Goal: Information Seeking & Learning: Learn about a topic

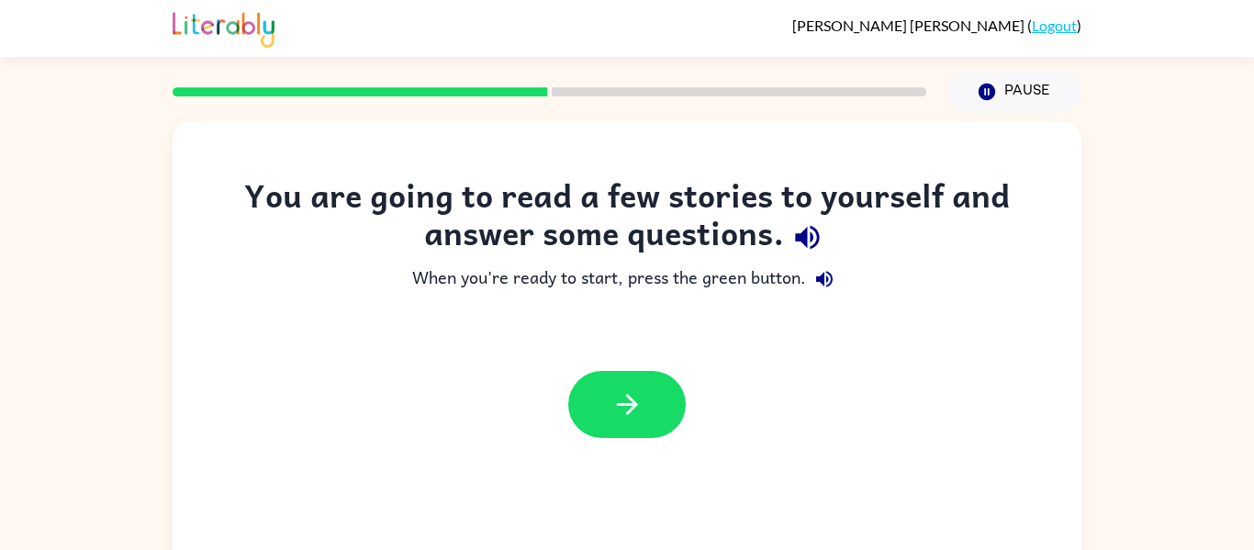
scroll to position [26, 0]
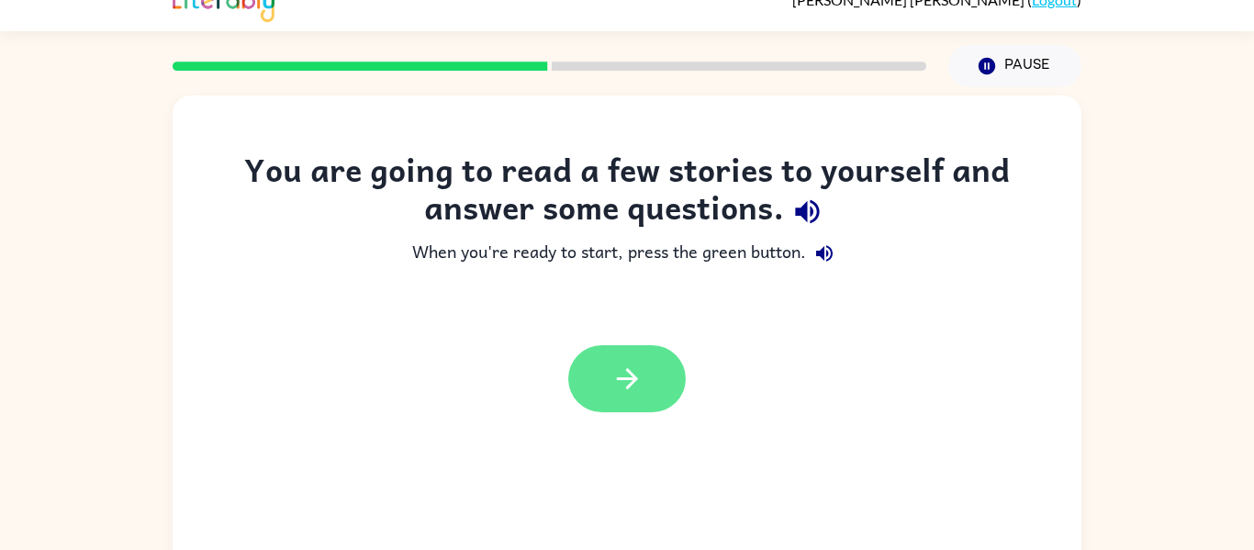
click at [628, 354] on button "button" at bounding box center [627, 378] width 118 height 67
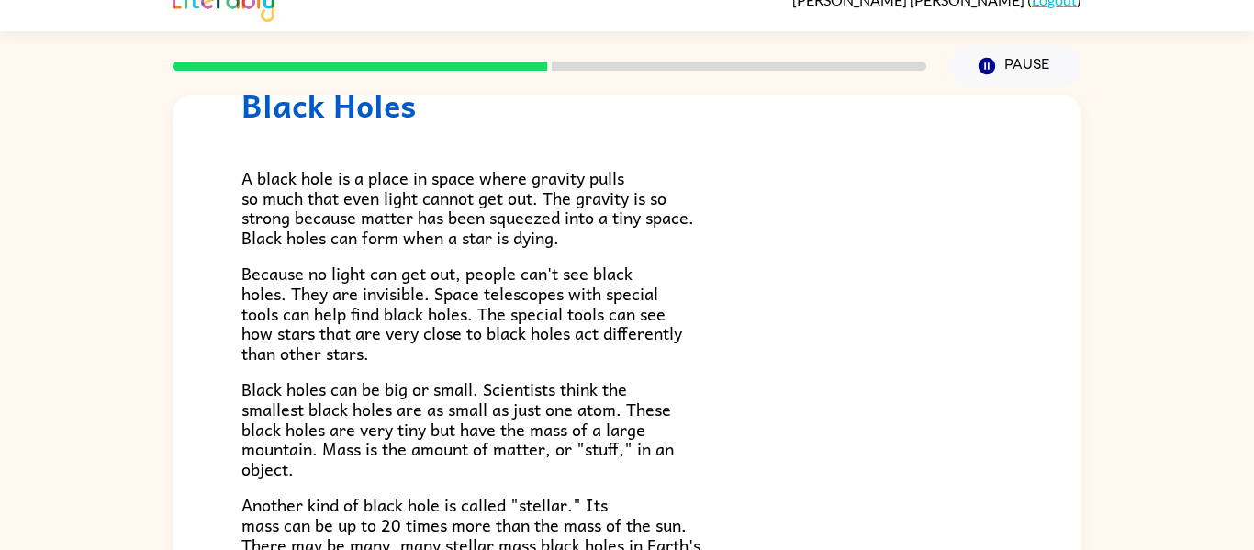
scroll to position [387, 0]
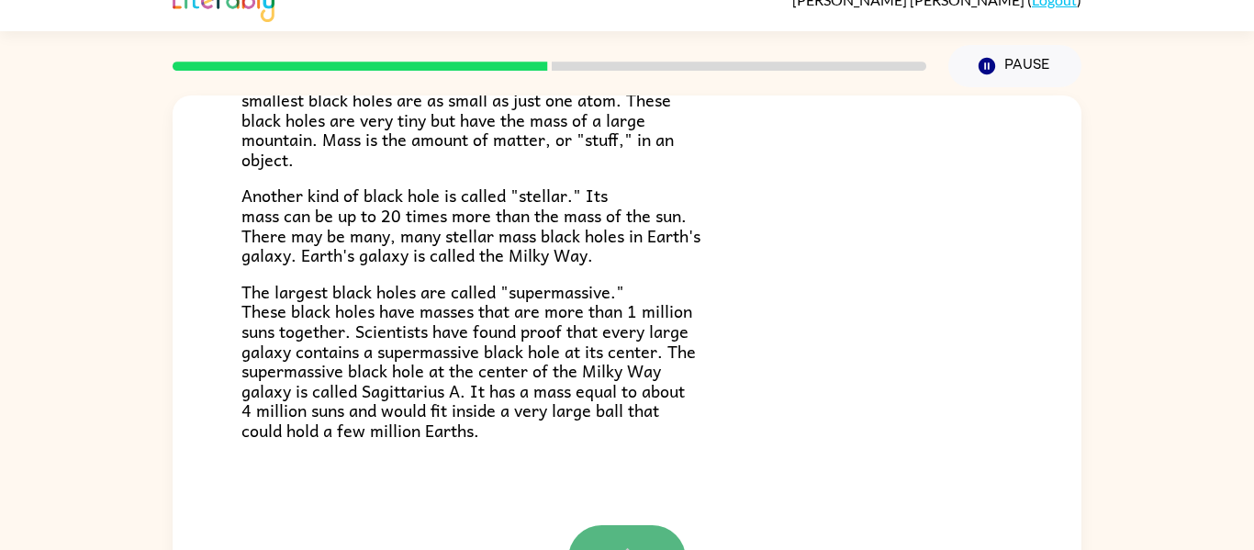
click at [624, 538] on button "button" at bounding box center [627, 558] width 118 height 67
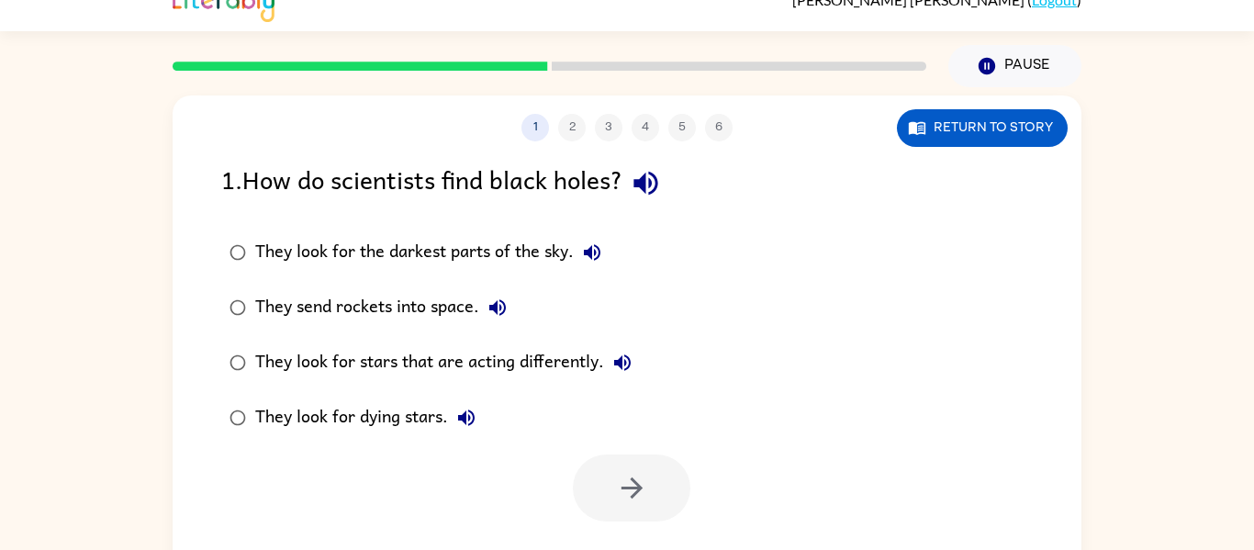
scroll to position [40, 0]
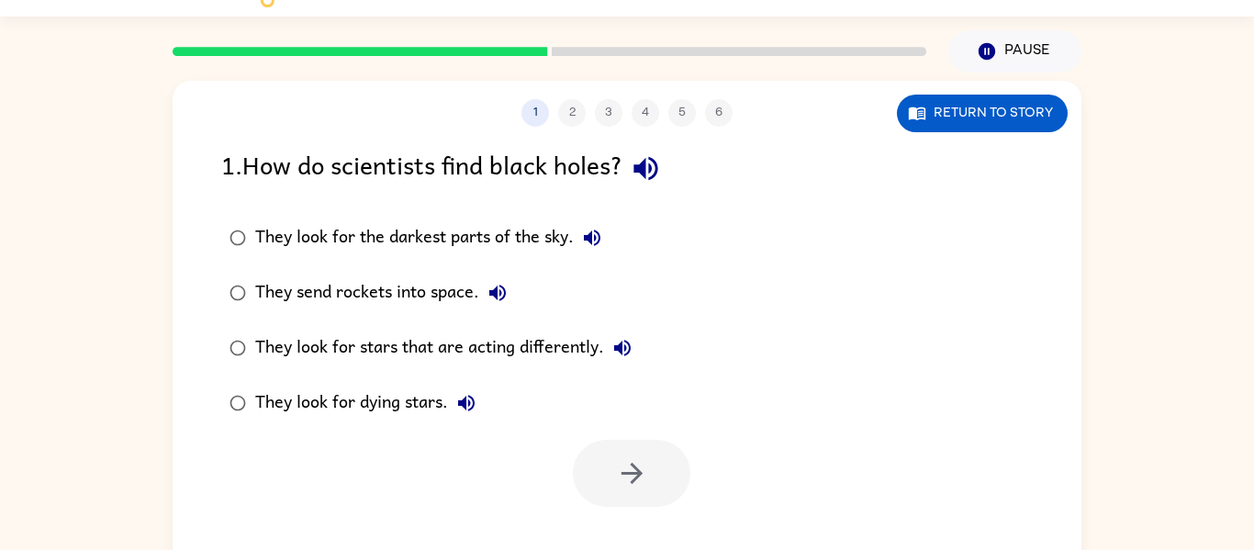
click at [986, 86] on div "1 2 3 4 5 6 Return to story" at bounding box center [627, 104] width 909 height 46
click at [976, 102] on button "Return to story" at bounding box center [982, 114] width 171 height 38
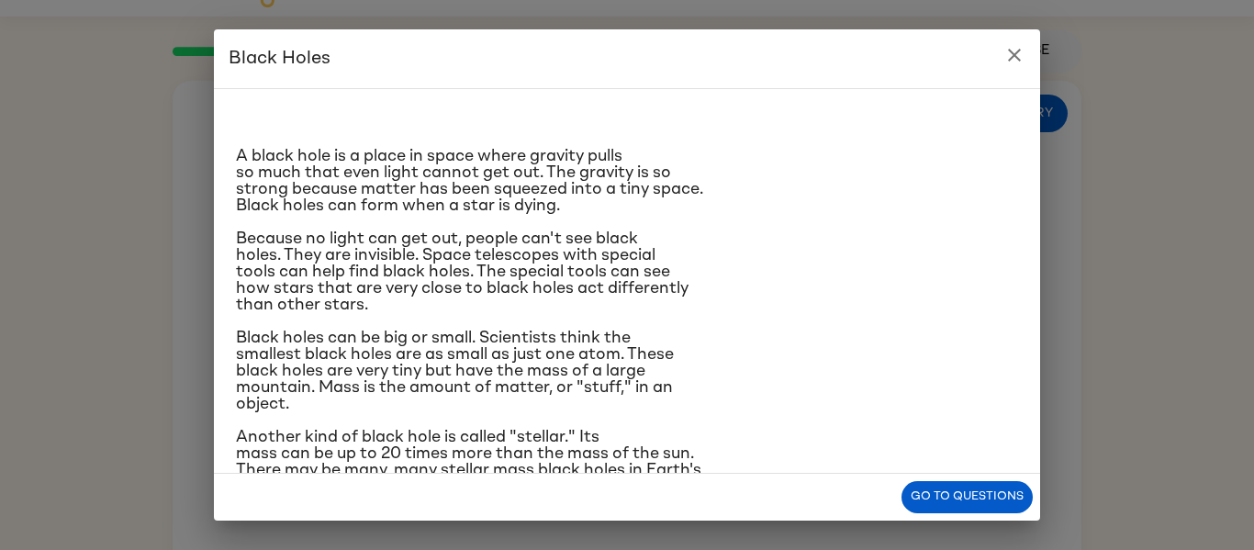
click at [919, 274] on p "Because no light can get out, people can't see black holes. They are invisible.…" at bounding box center [627, 271] width 782 height 83
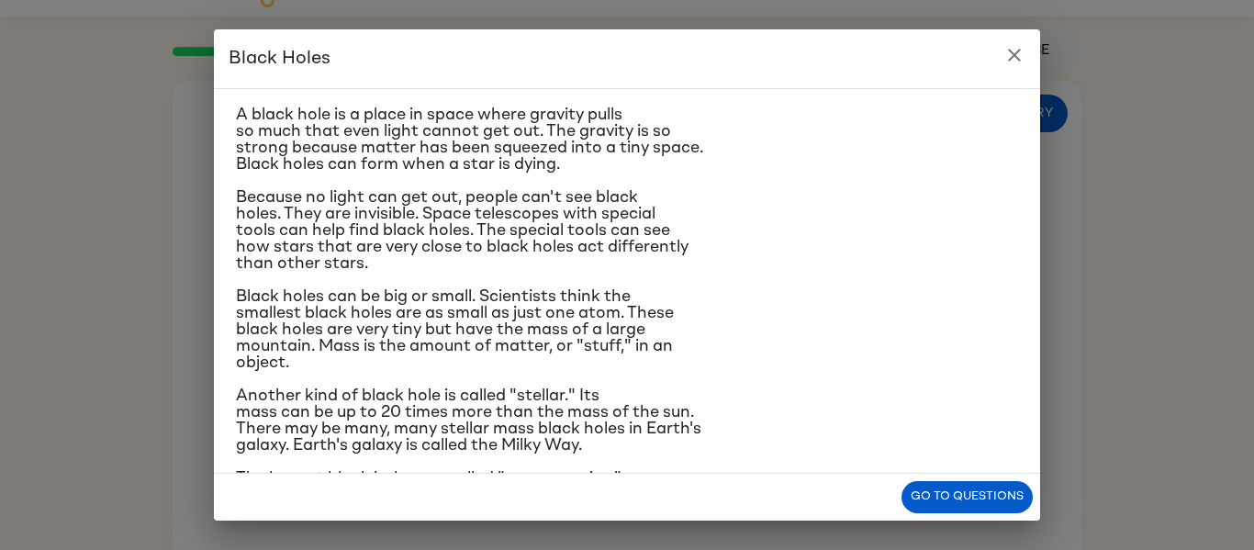
scroll to position [2, 0]
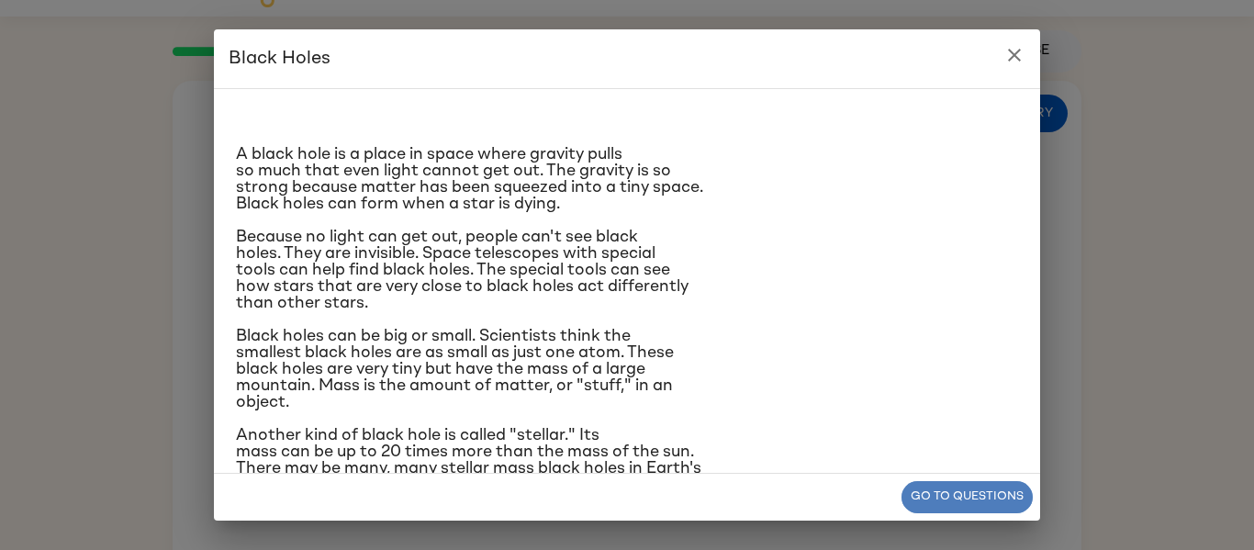
click at [936, 491] on button "Go to questions" at bounding box center [966, 497] width 131 height 32
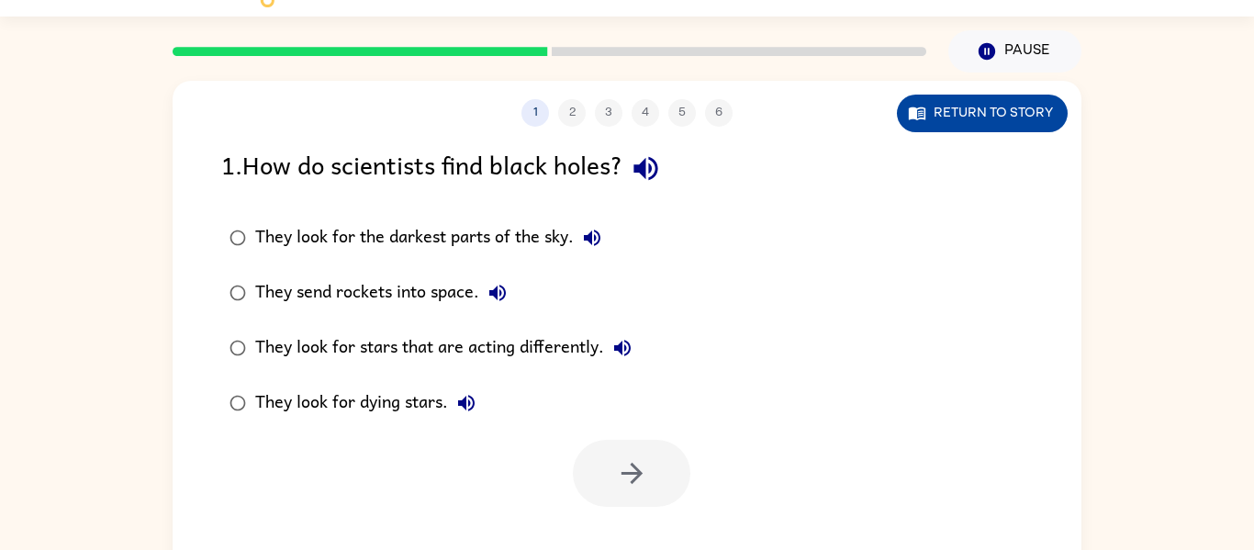
click at [956, 118] on button "Return to story" at bounding box center [982, 114] width 171 height 38
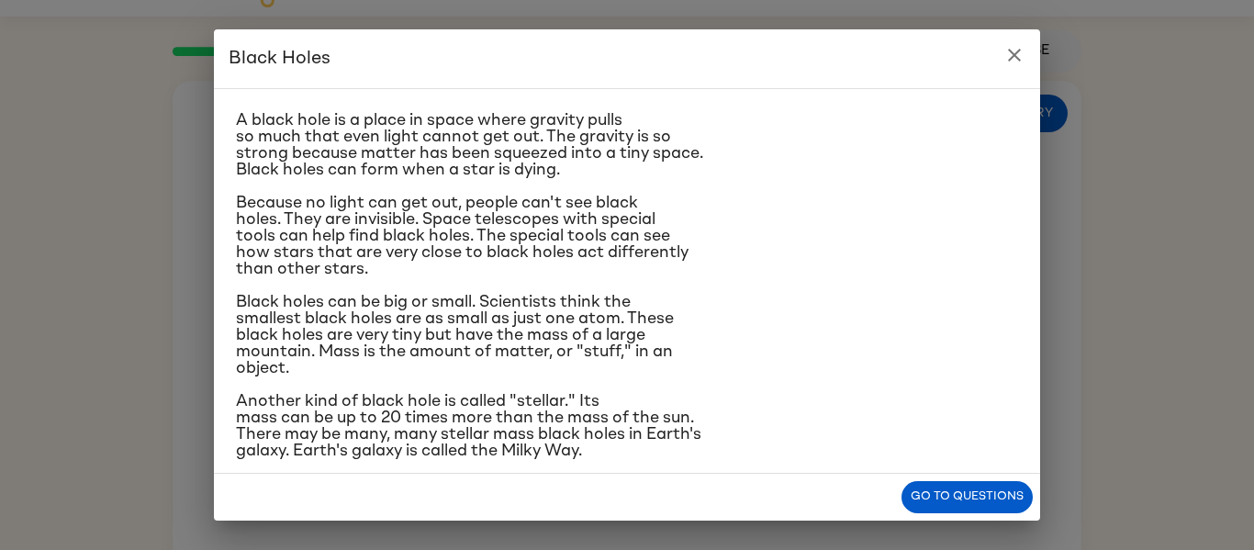
scroll to position [50, 0]
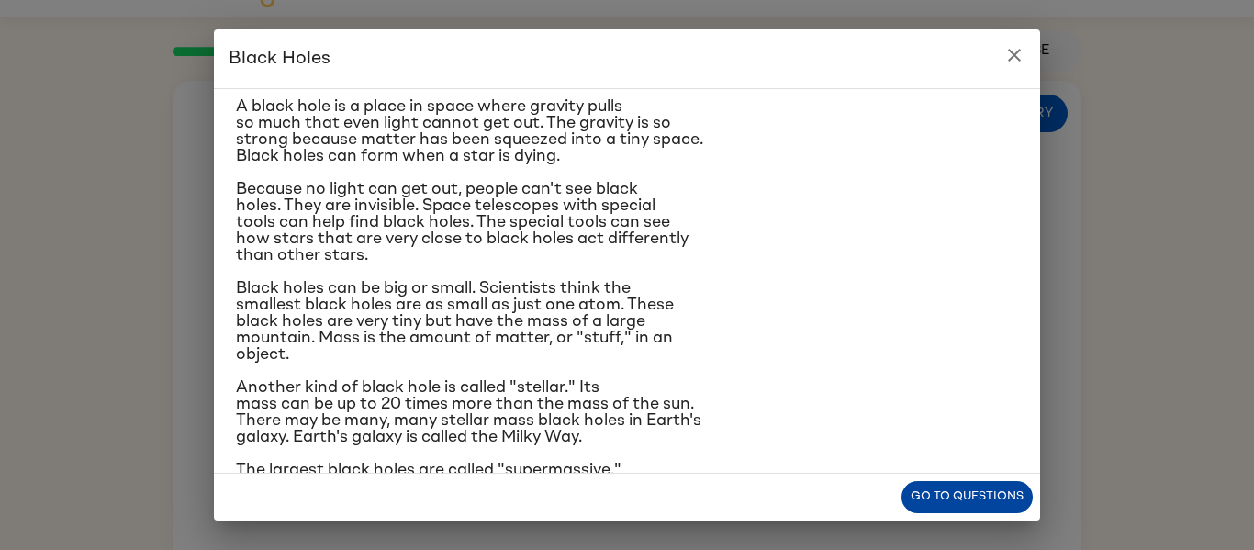
click at [957, 491] on button "Go to questions" at bounding box center [966, 497] width 131 height 32
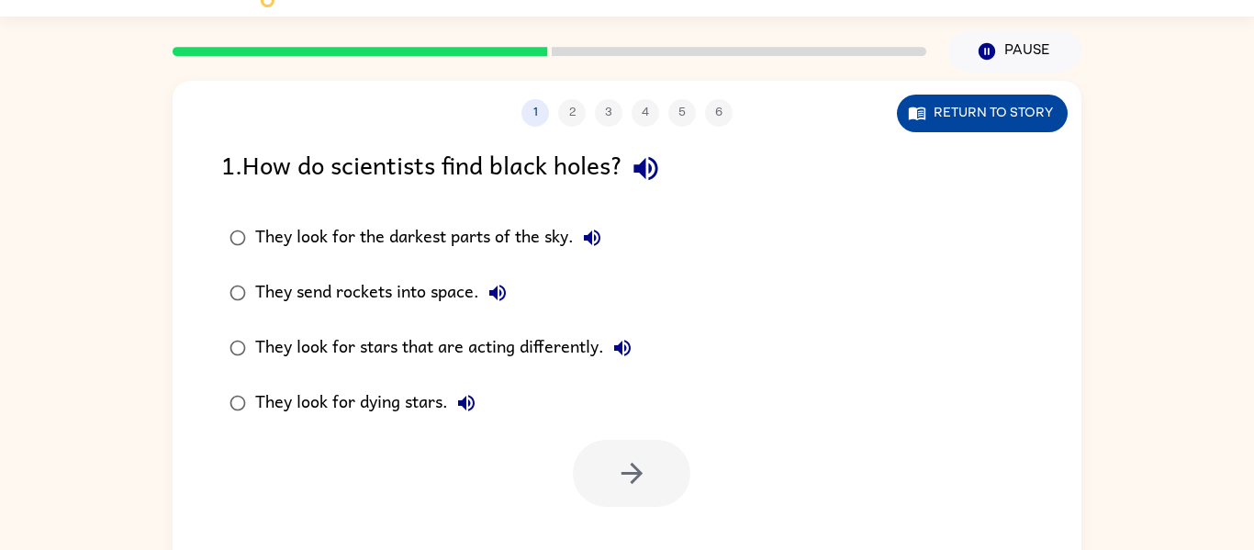
click at [971, 95] on button "Return to story" at bounding box center [982, 114] width 171 height 38
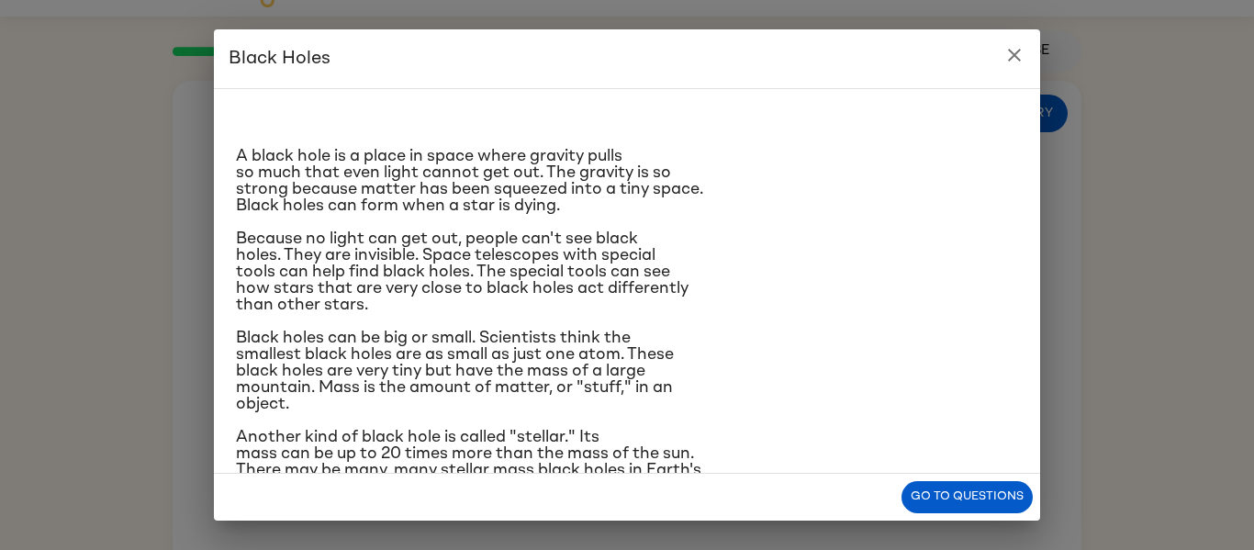
click at [485, 275] on span "Because no light can get out, people can't see black holes. They are invisible.…" at bounding box center [462, 271] width 453 height 83
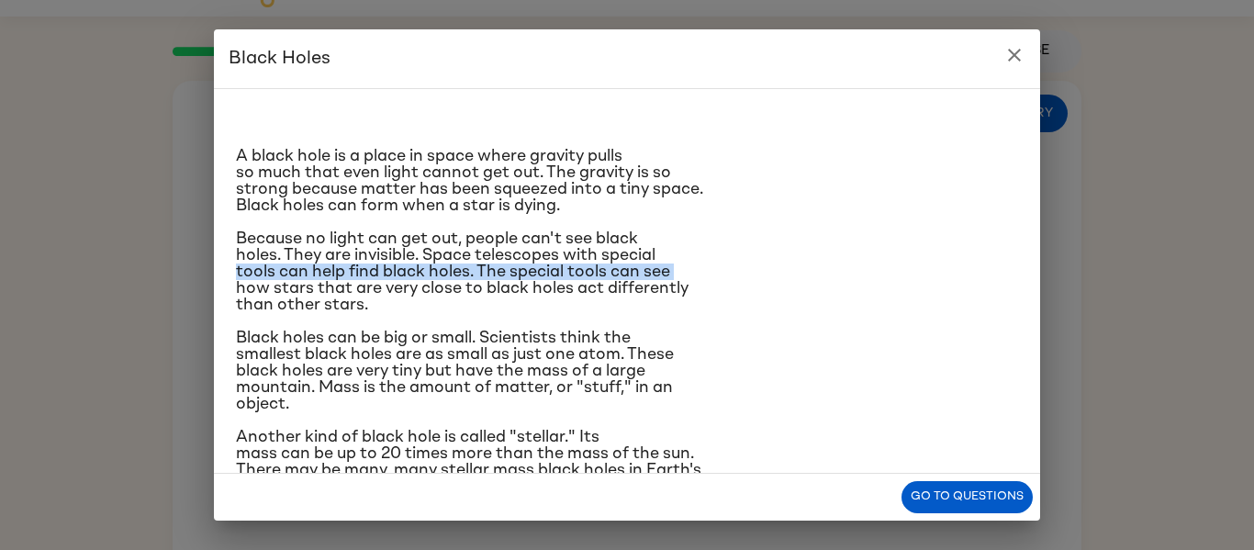
click at [485, 275] on span "Because no light can get out, people can't see black holes. They are invisible.…" at bounding box center [462, 271] width 453 height 83
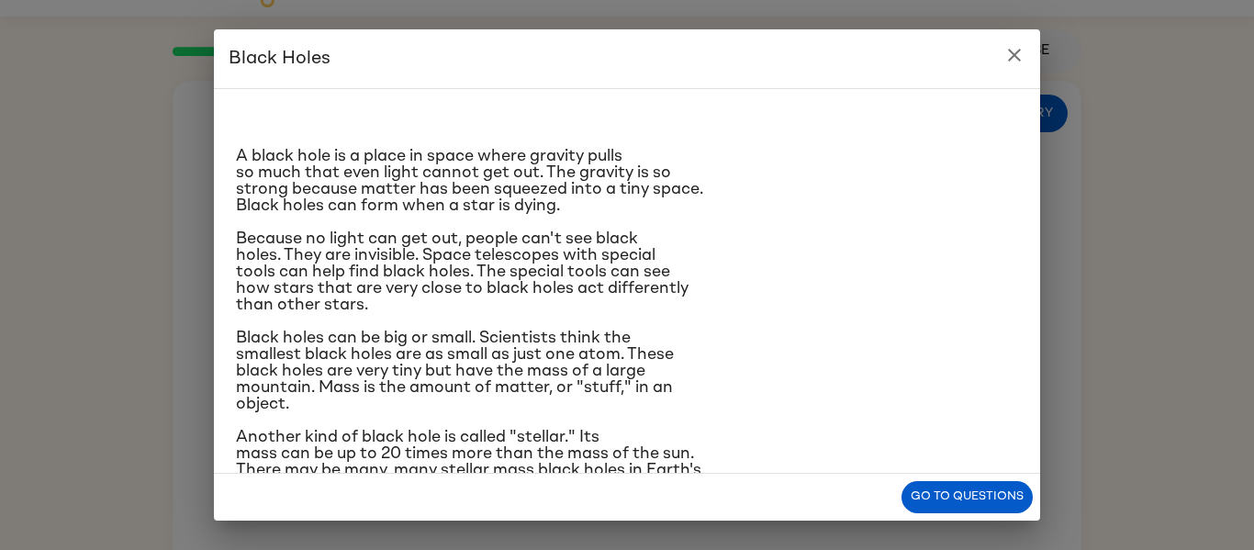
click at [485, 275] on span "Because no light can get out, people can't see black holes. They are invisible.…" at bounding box center [462, 271] width 453 height 83
click at [568, 297] on p "Because no light can get out, people can't see black holes. They are invisible.…" at bounding box center [627, 271] width 782 height 83
click at [580, 288] on span "Because no light can get out, people can't see black holes. They are invisible.…" at bounding box center [462, 271] width 453 height 83
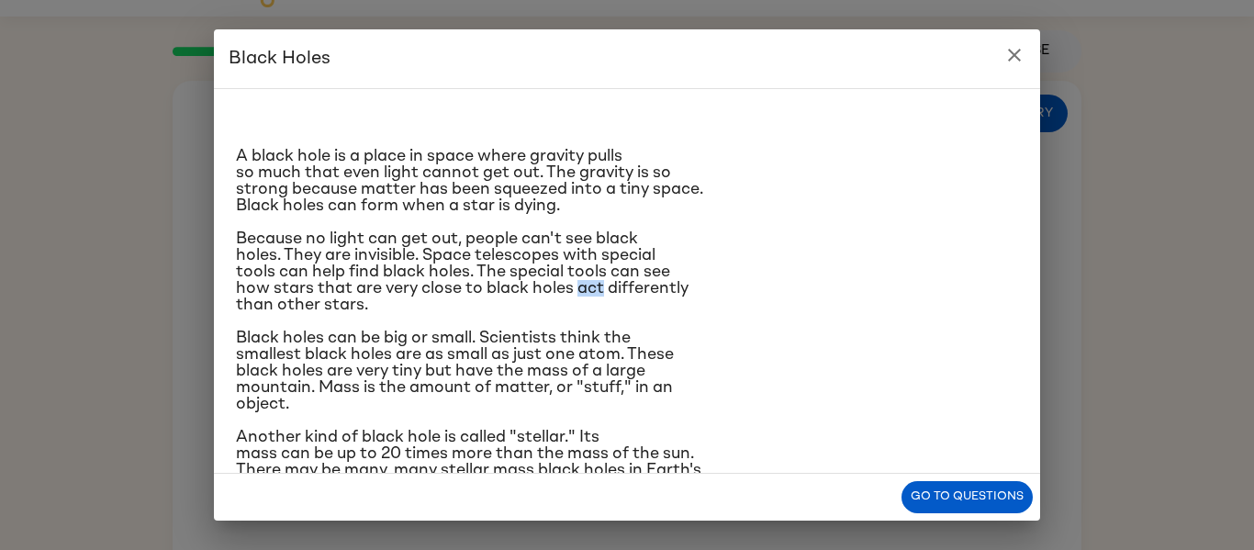
click at [580, 288] on span "Because no light can get out, people can't see black holes. They are invisible.…" at bounding box center [462, 271] width 453 height 83
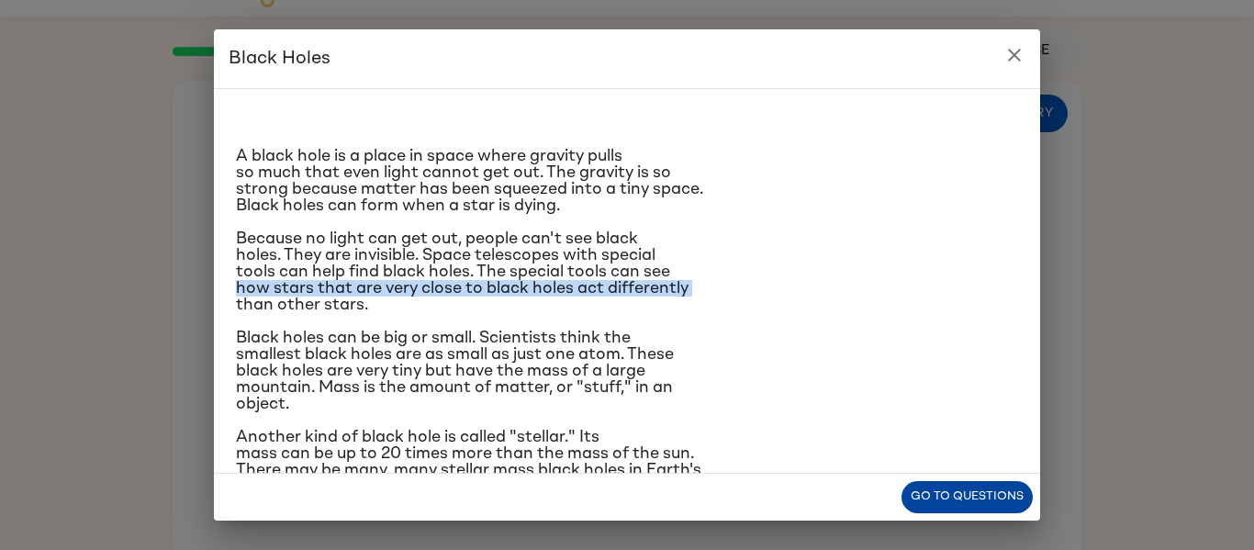
click at [917, 491] on button "Go to questions" at bounding box center [966, 497] width 131 height 32
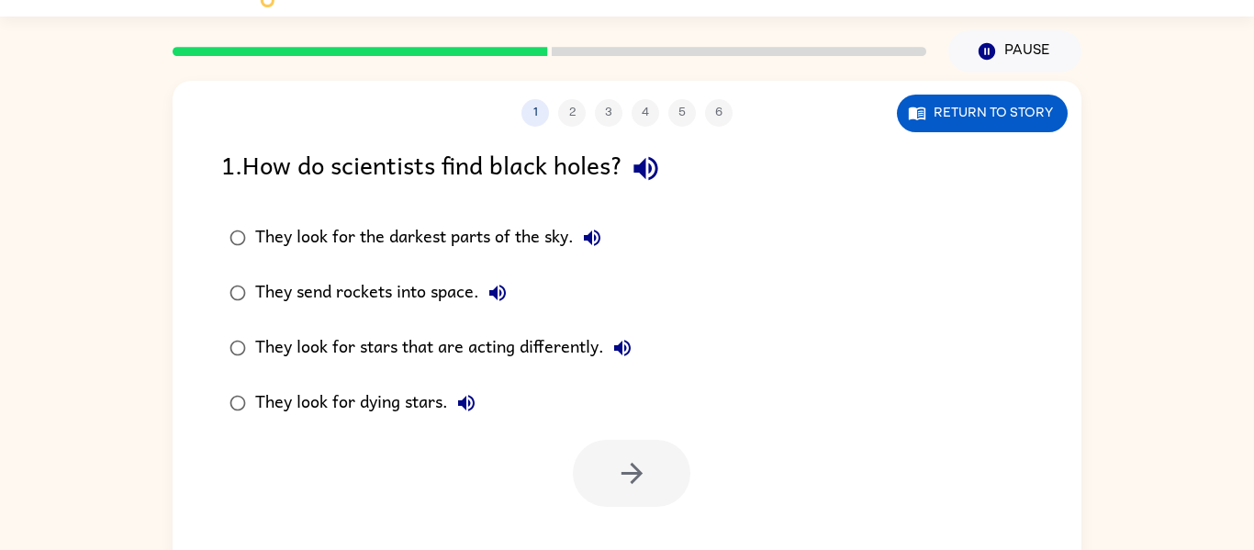
click at [375, 353] on div "They look for stars that are acting differently." at bounding box center [448, 348] width 386 height 37
click at [608, 453] on button "button" at bounding box center [632, 473] width 118 height 67
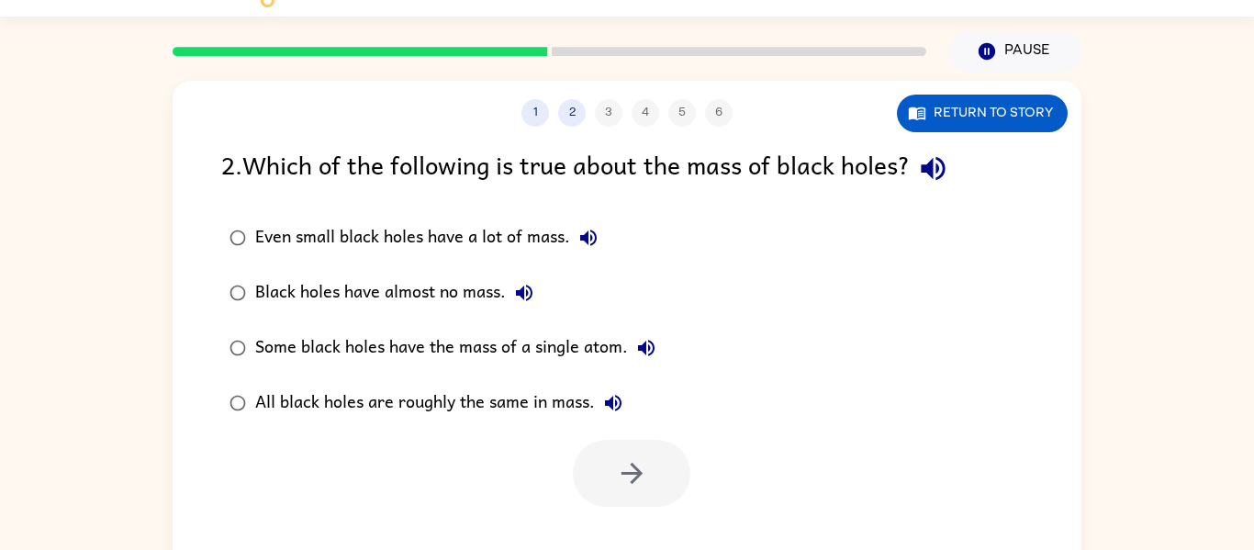
click at [727, 151] on div "2 . Which of the following is true about the mass of black holes?" at bounding box center [627, 168] width 812 height 47
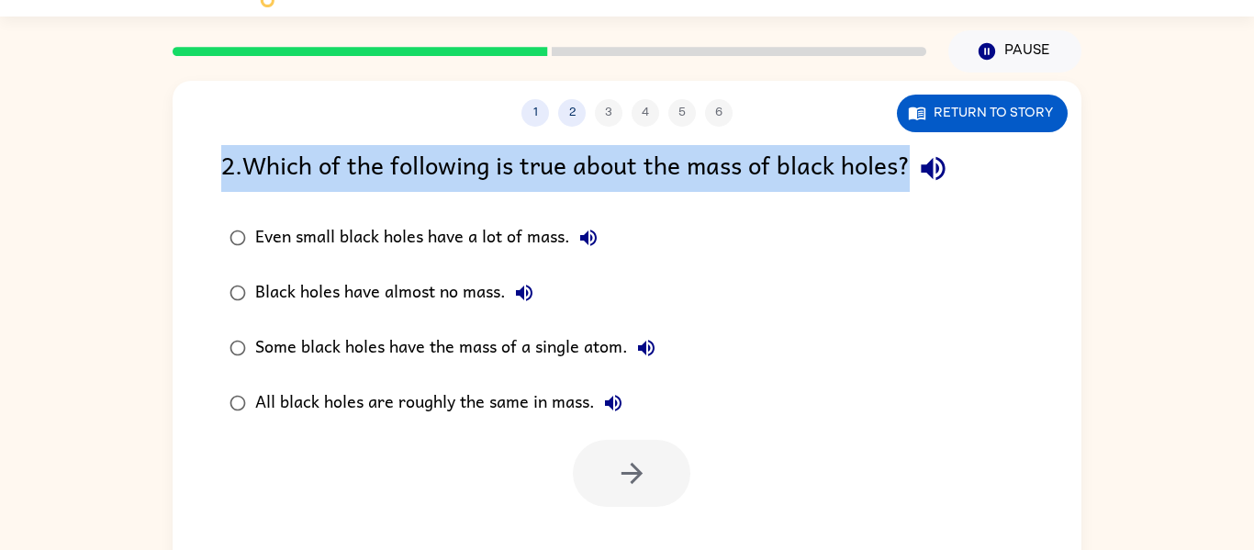
click at [727, 151] on div "2 . Which of the following is true about the mass of black holes?" at bounding box center [627, 168] width 812 height 47
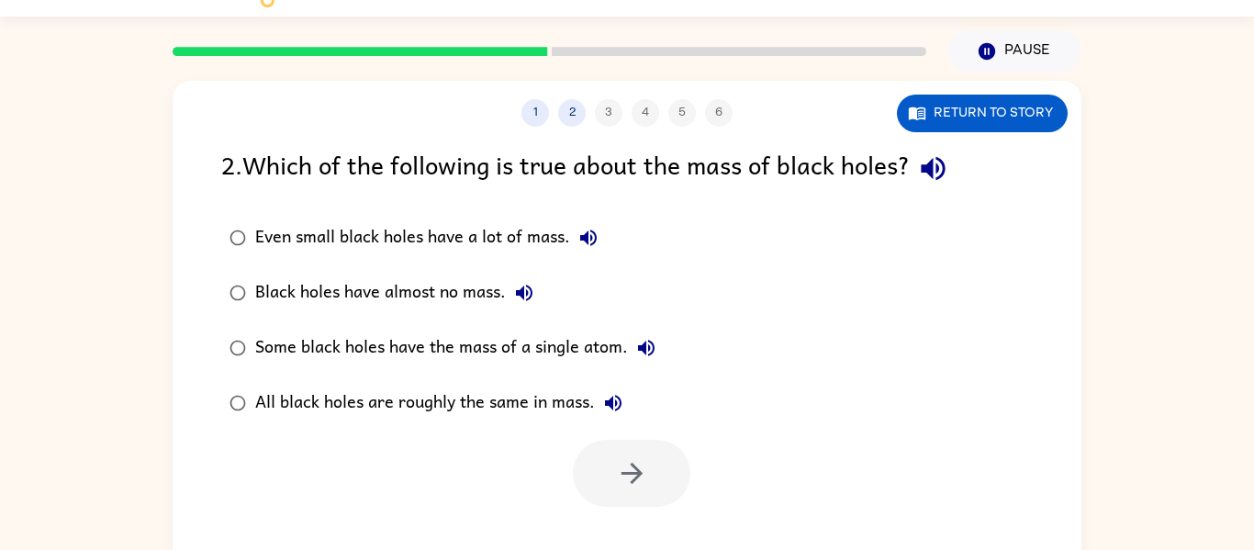
click at [727, 151] on div "2 . Which of the following is true about the mass of black holes?" at bounding box center [627, 168] width 812 height 47
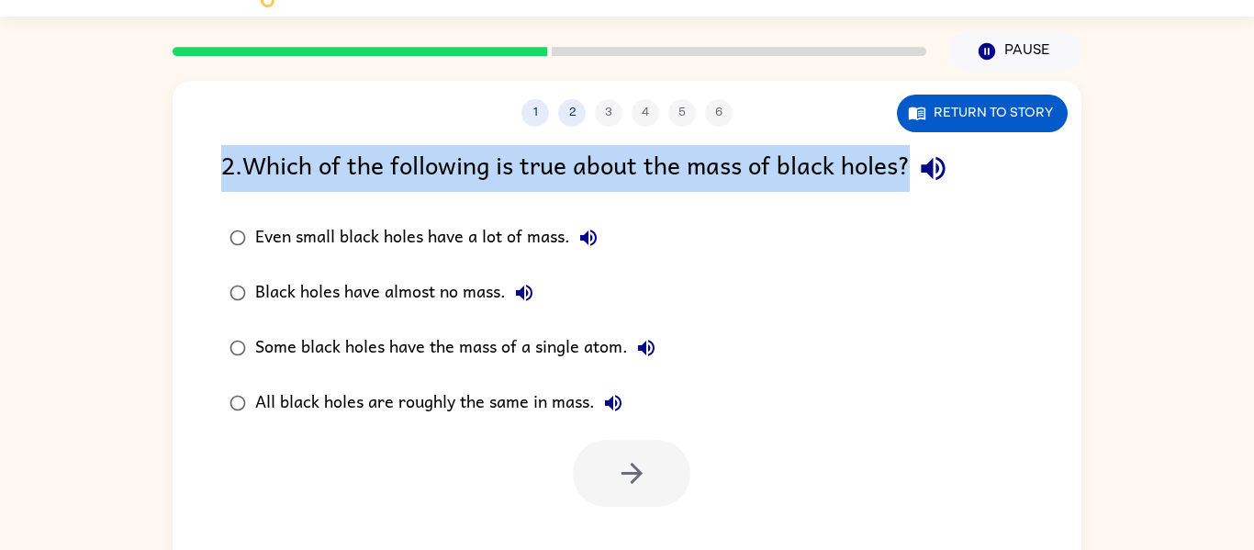
click at [727, 151] on div "2 . Which of the following is true about the mass of black holes?" at bounding box center [627, 168] width 812 height 47
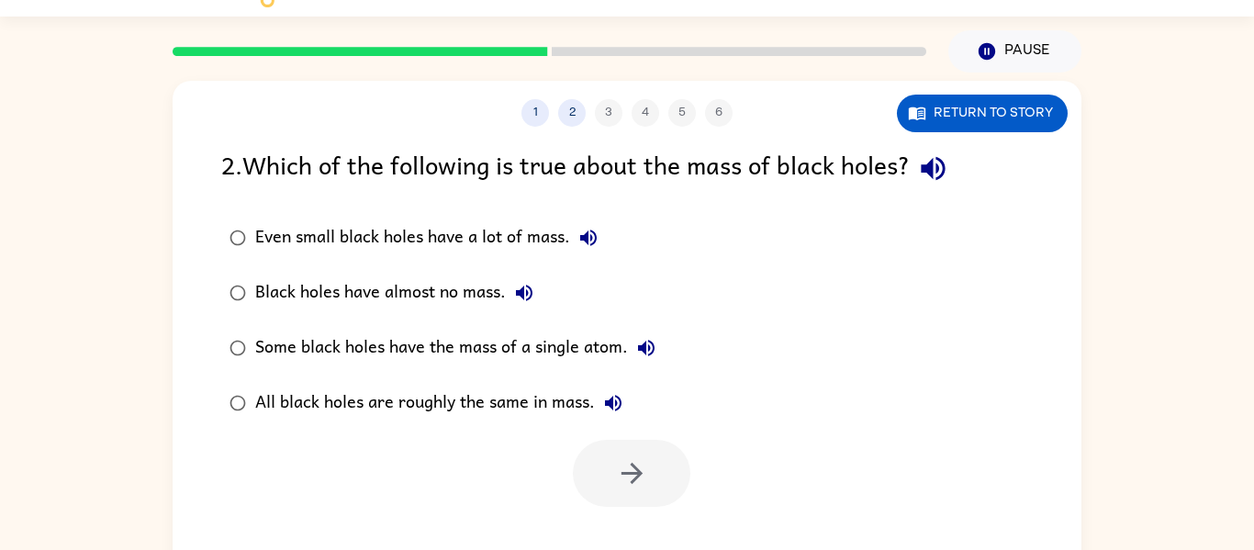
click at [942, 89] on div "1 2 3 4 5 6 Return to story" at bounding box center [627, 104] width 909 height 46
click at [927, 109] on button "Return to story" at bounding box center [982, 114] width 171 height 38
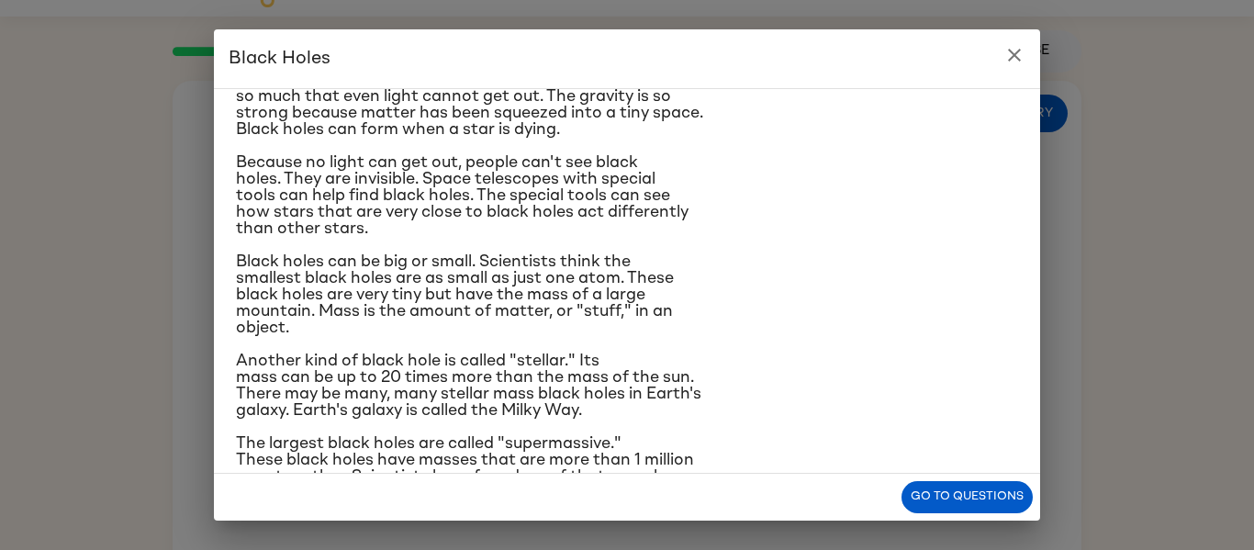
scroll to position [83, 0]
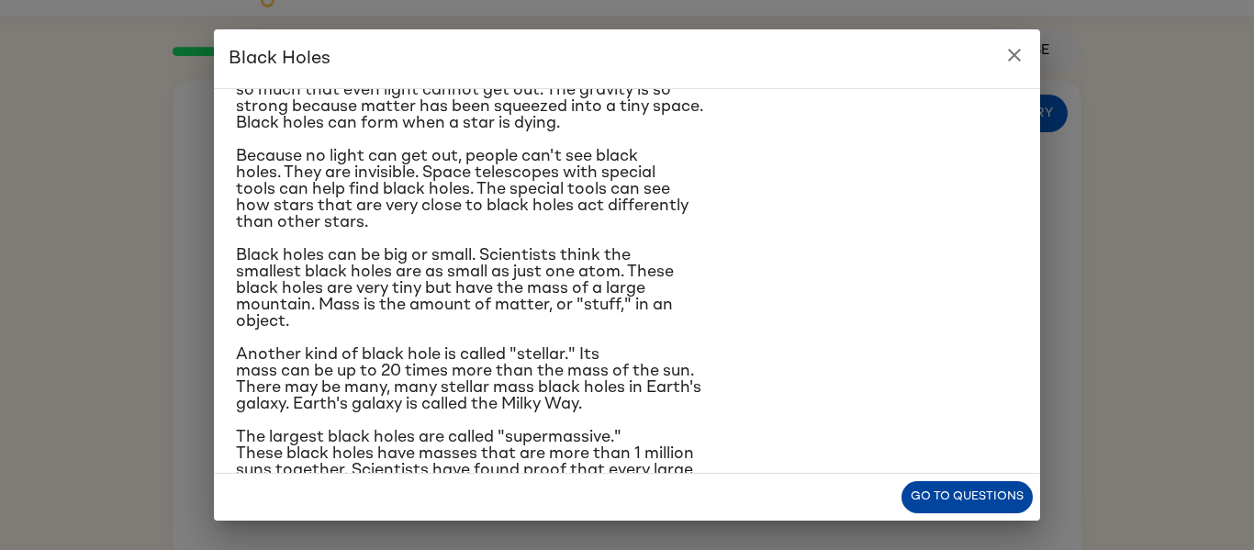
click at [937, 487] on button "Go to questions" at bounding box center [966, 497] width 131 height 32
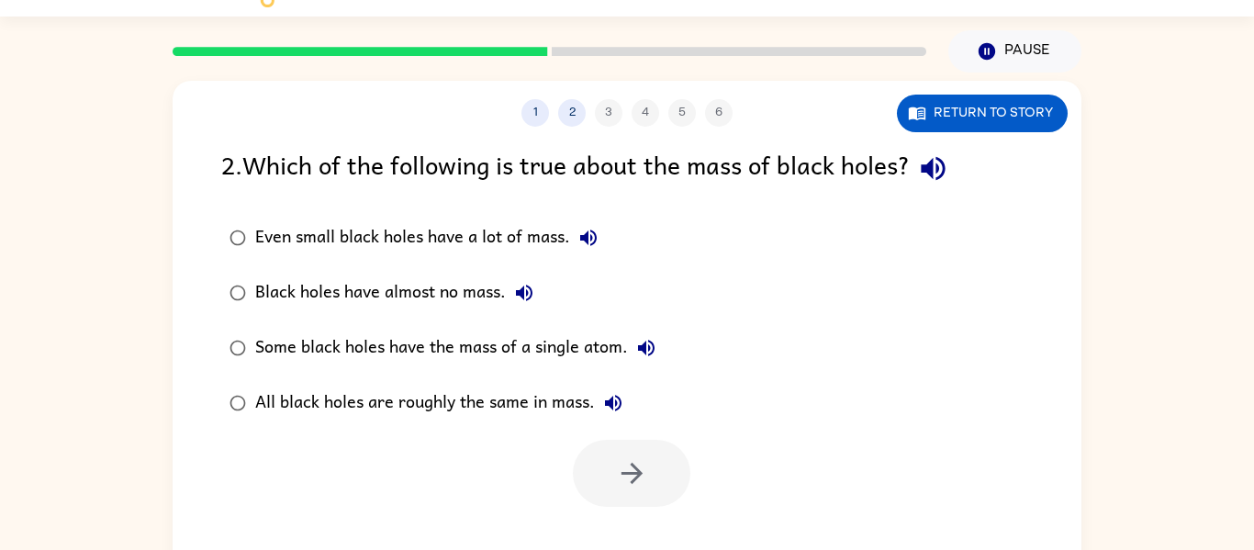
click at [941, 141] on div "1 2 3 4 5 6 Return to story 2 . Which of the following is true about the mass o…" at bounding box center [627, 343] width 909 height 524
click at [915, 116] on icon "button" at bounding box center [917, 113] width 17 height 13
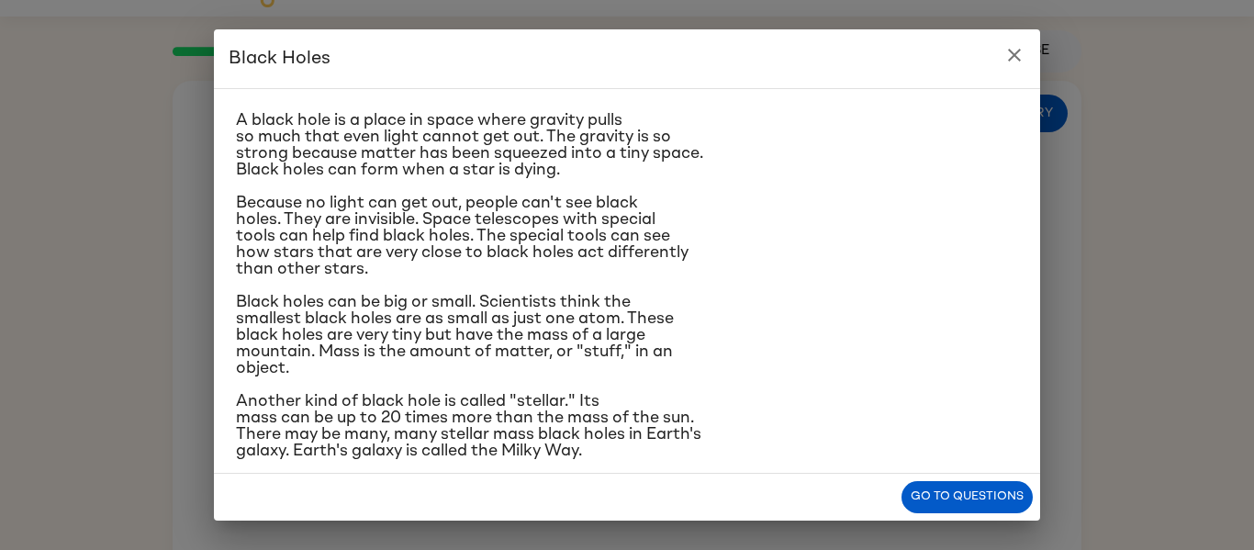
scroll to position [37, 0]
click at [992, 482] on button "Go to questions" at bounding box center [966, 497] width 131 height 32
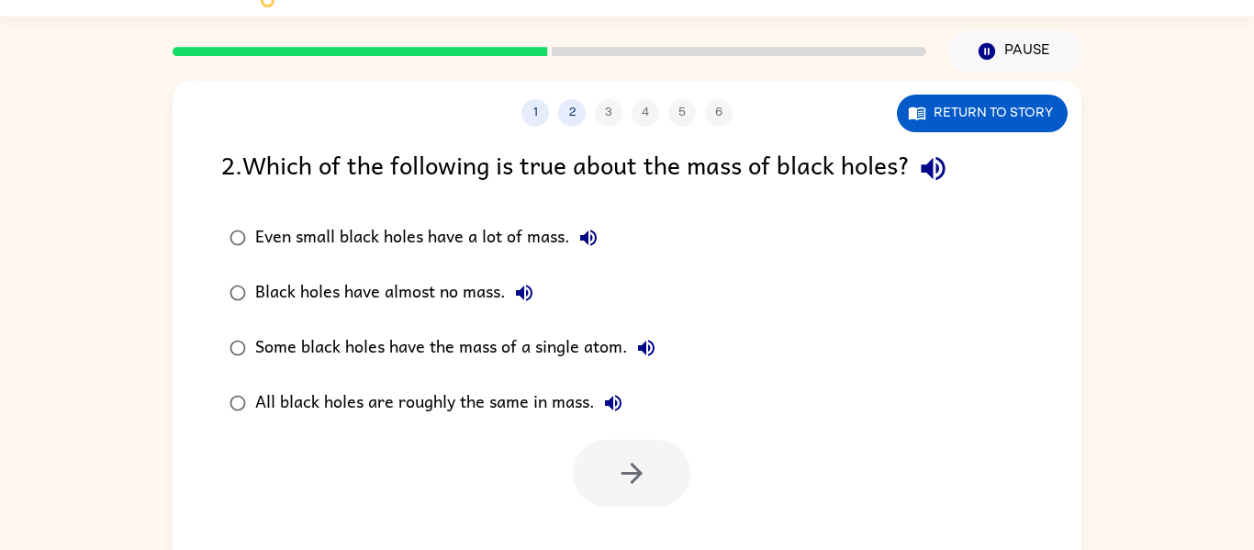
click at [462, 234] on div "Even small black holes have a lot of mass." at bounding box center [431, 237] width 352 height 37
click at [656, 468] on button "button" at bounding box center [632, 473] width 118 height 67
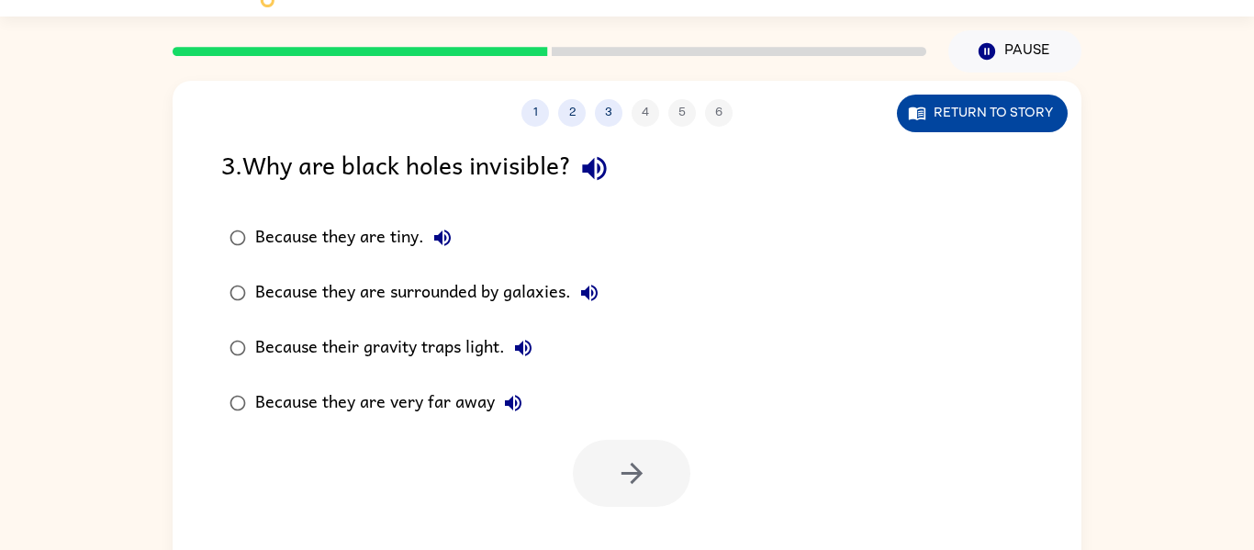
click at [947, 113] on button "Return to story" at bounding box center [982, 114] width 171 height 38
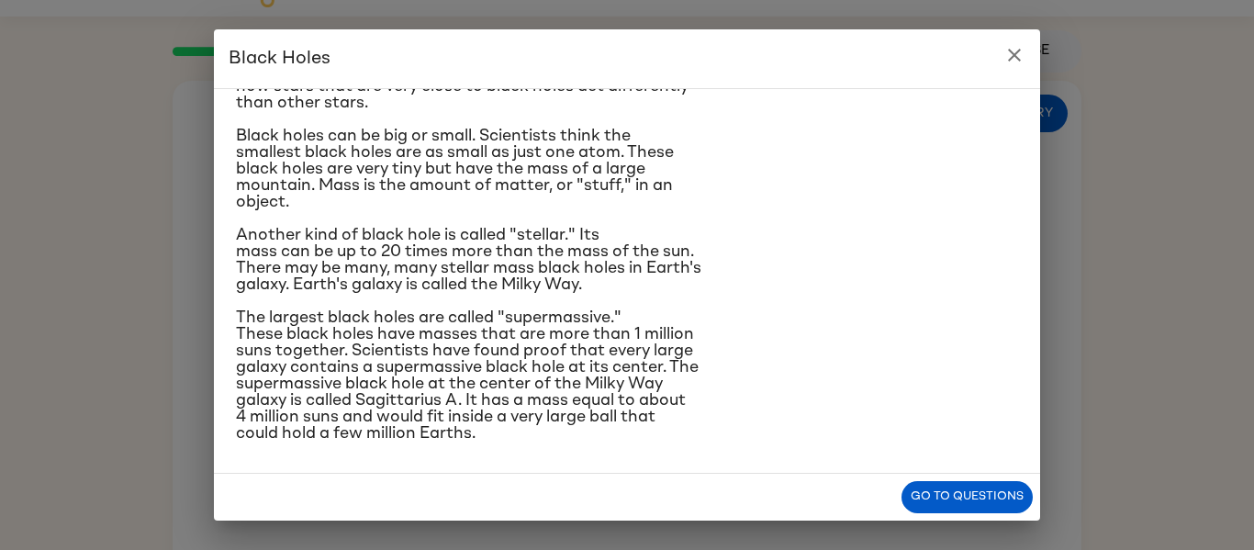
scroll to position [0, 0]
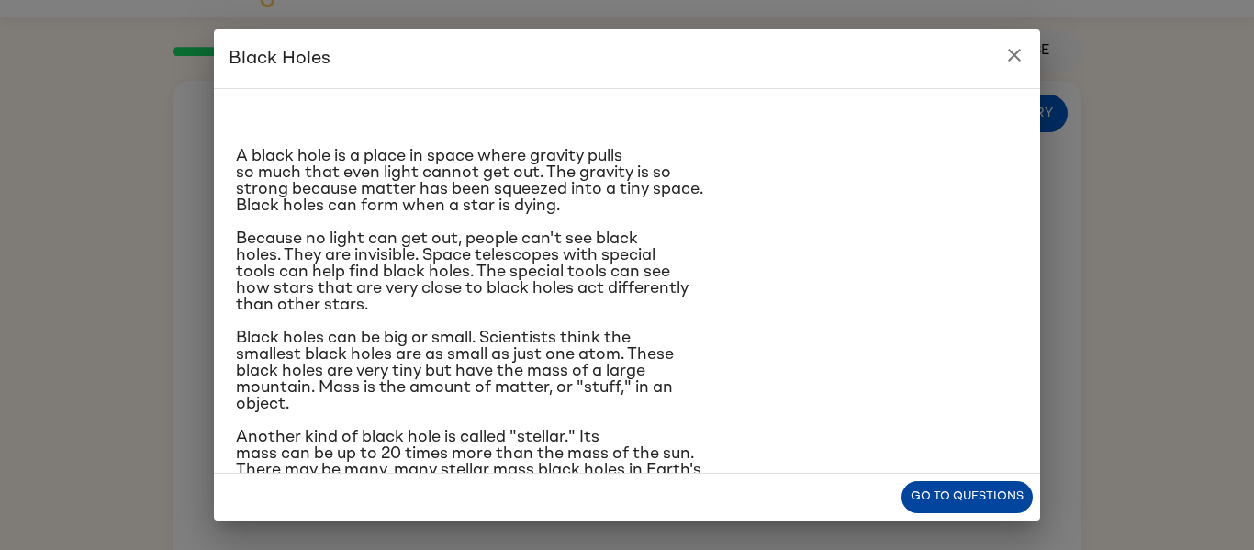
click at [959, 512] on button "Go to questions" at bounding box center [966, 497] width 131 height 32
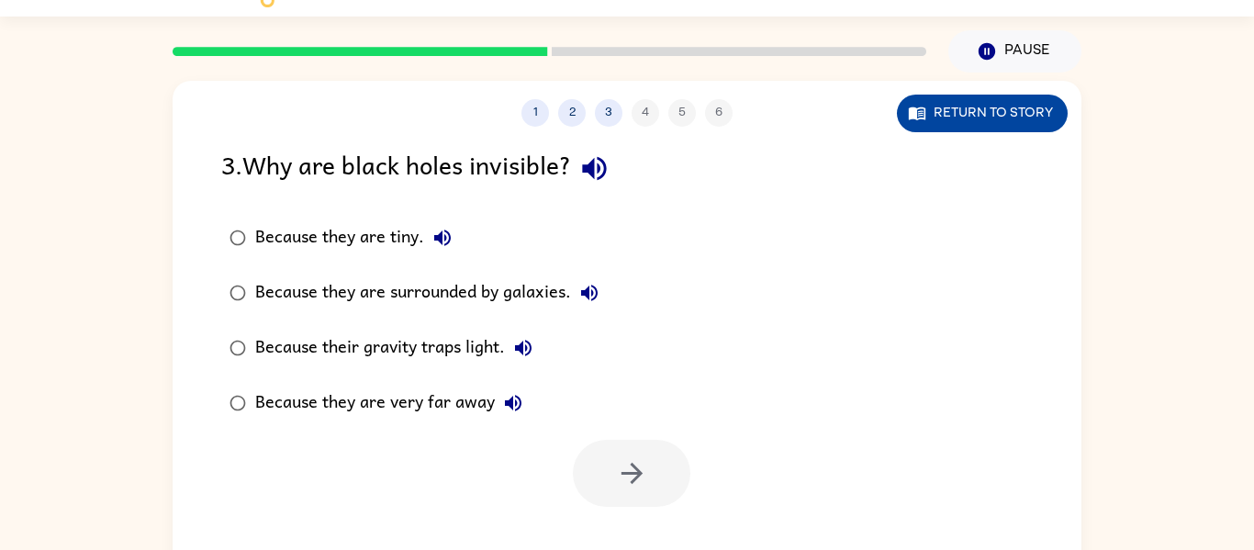
click at [950, 106] on button "Return to story" at bounding box center [982, 114] width 171 height 38
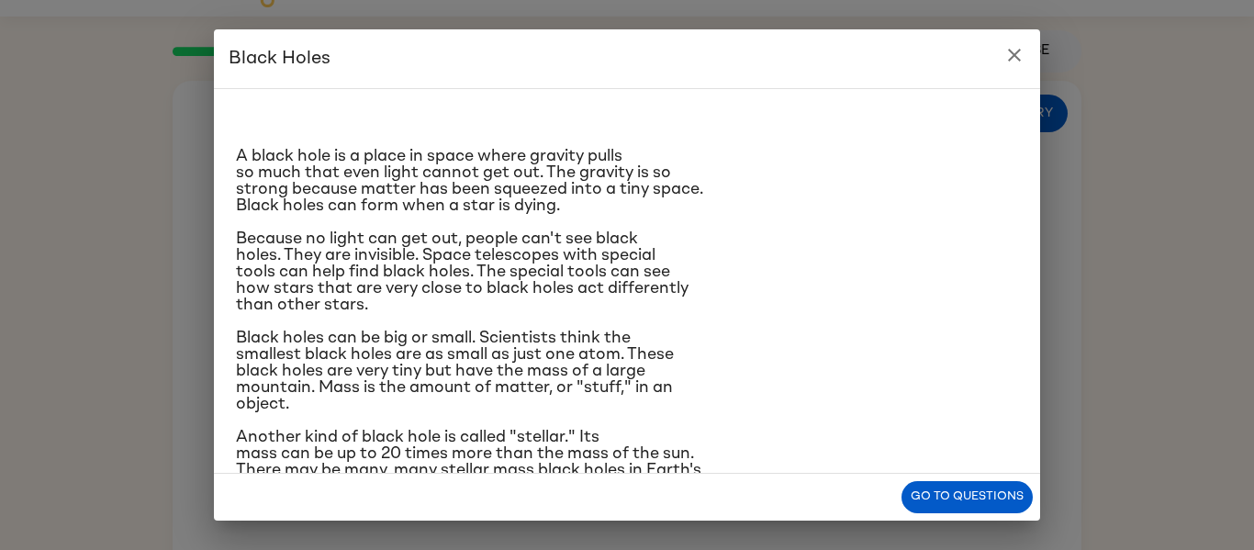
click at [603, 259] on span "Because no light can get out, people can't see black holes. They are invisible.…" at bounding box center [462, 271] width 453 height 83
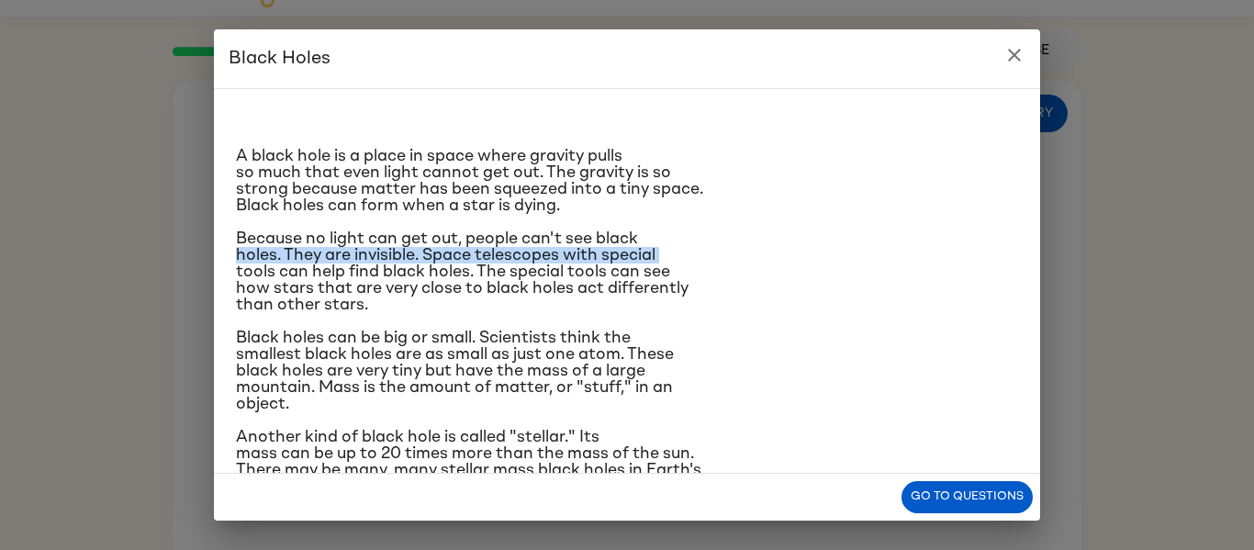
click at [603, 259] on span "Because no light can get out, people can't see black holes. They are invisible.…" at bounding box center [462, 271] width 453 height 83
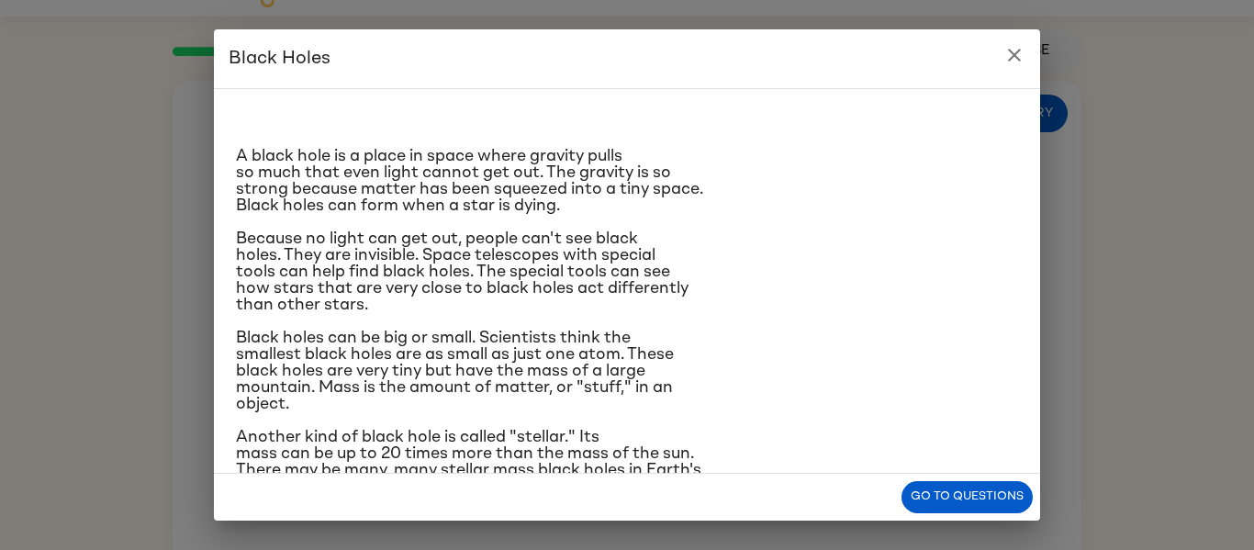
click at [589, 273] on span "Because no light can get out, people can't see black holes. They are invisible.…" at bounding box center [462, 271] width 453 height 83
click at [342, 242] on span "Because no light can get out, people can't see black holes. They are invisible.…" at bounding box center [462, 271] width 453 height 83
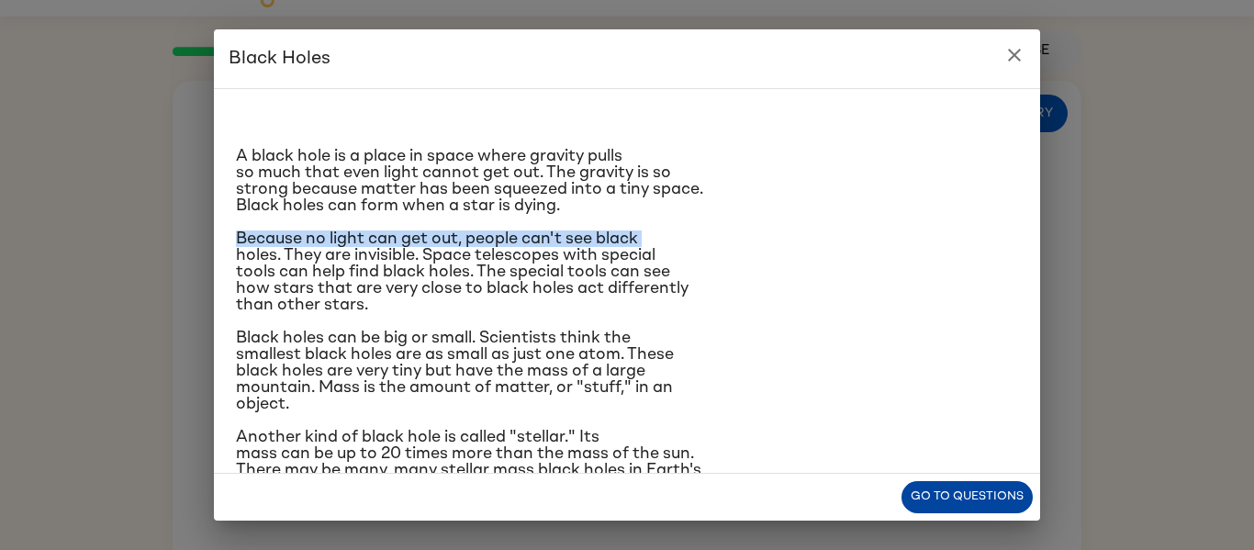
click at [949, 494] on button "Go to questions" at bounding box center [966, 497] width 131 height 32
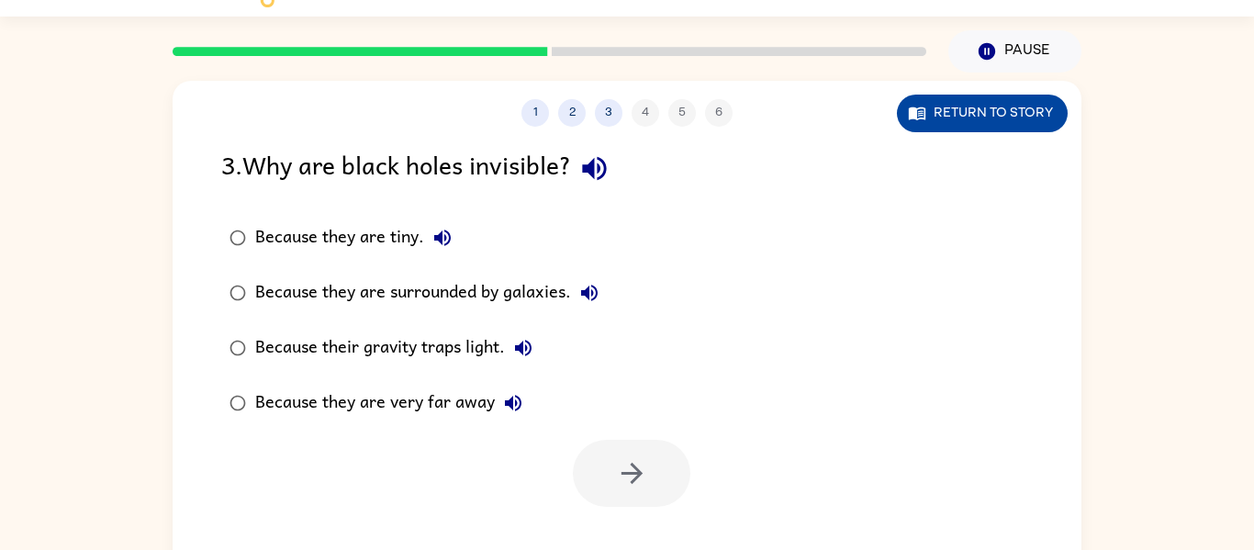
click at [929, 105] on button "Return to story" at bounding box center [982, 114] width 171 height 38
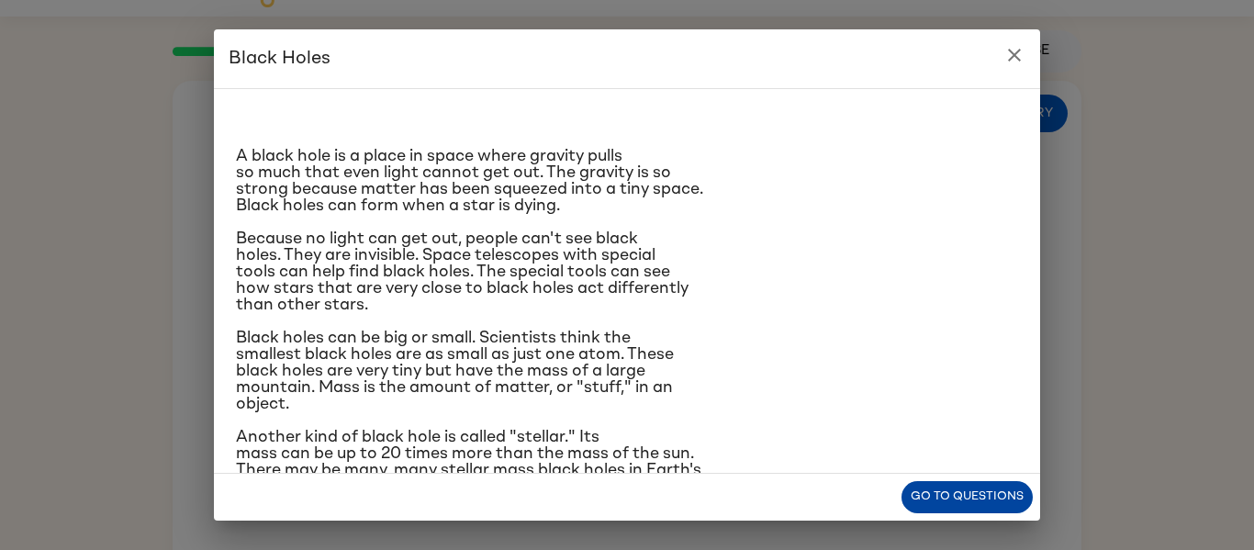
click at [946, 496] on button "Go to questions" at bounding box center [966, 497] width 131 height 32
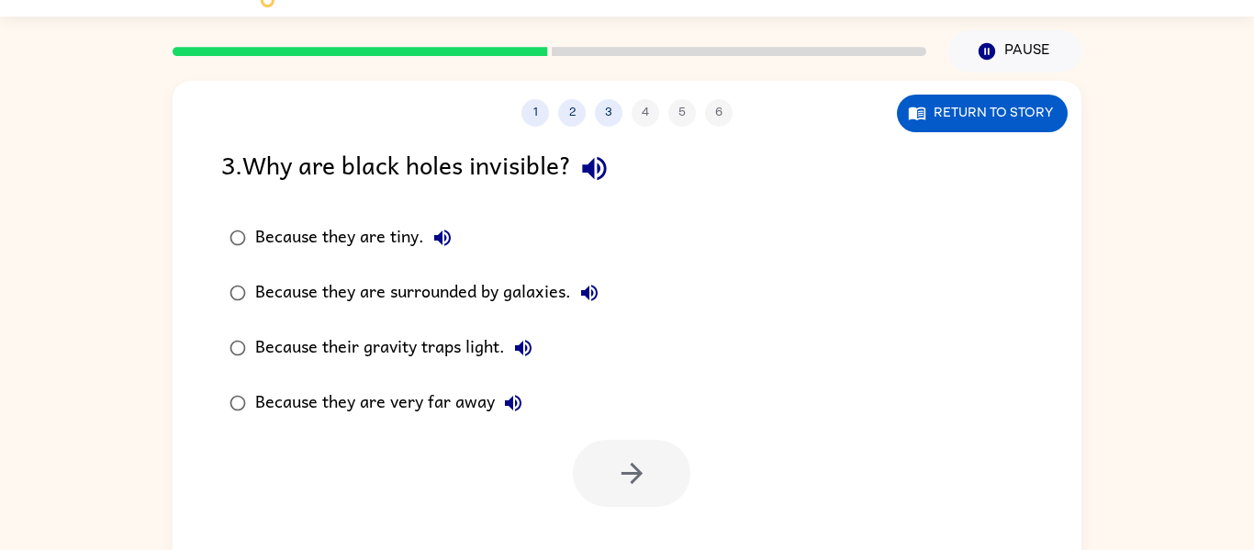
click at [360, 365] on div "Because their gravity traps light." at bounding box center [398, 348] width 286 height 37
click at [614, 477] on button "button" at bounding box center [632, 473] width 118 height 67
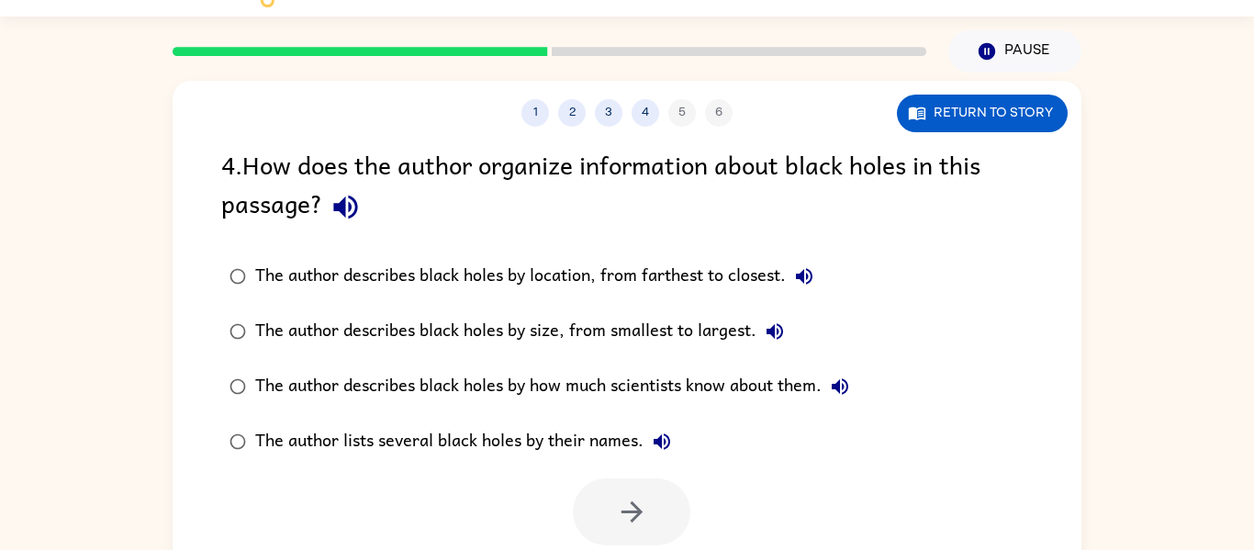
click at [474, 352] on label "The author describes black holes by size, from smallest to largest." at bounding box center [539, 331] width 656 height 55
click at [623, 383] on div "The author describes black holes by how much scientists know about them." at bounding box center [556, 386] width 603 height 37
click at [653, 499] on button "button" at bounding box center [632, 511] width 118 height 67
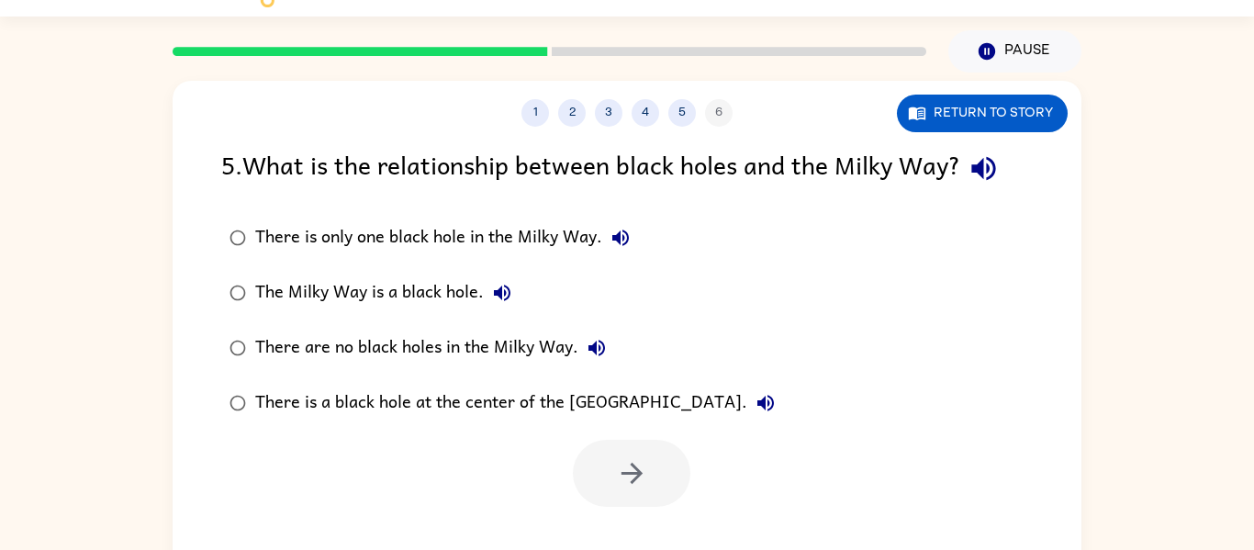
click at [676, 158] on div "5 . What is the relationship between black holes and the Milky Way?" at bounding box center [627, 168] width 812 height 47
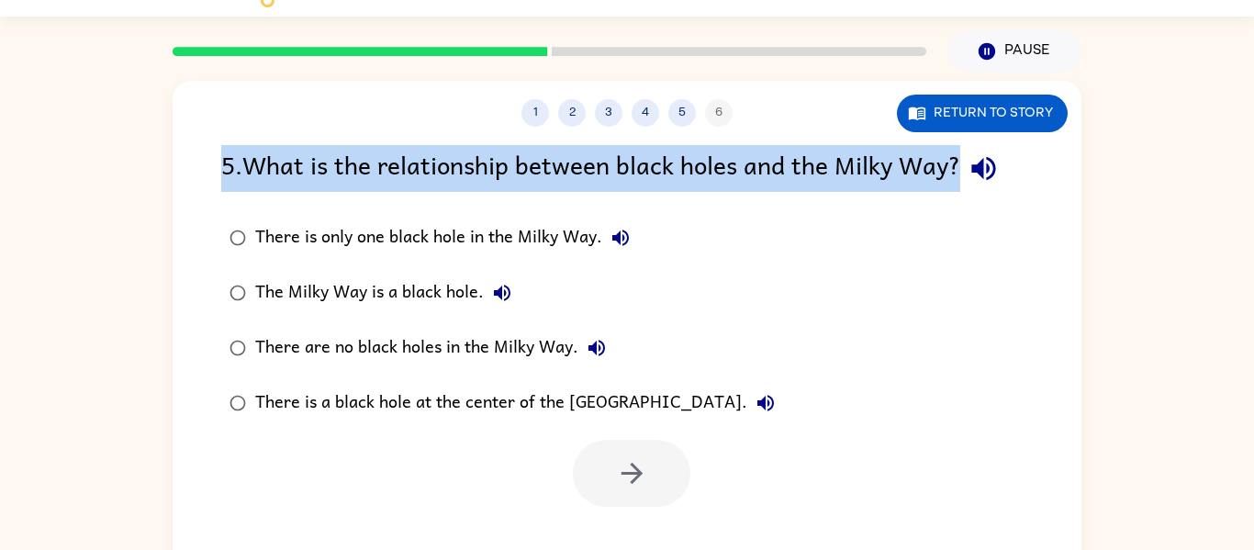
click at [676, 158] on div "5 . What is the relationship between black holes and the Milky Way?" at bounding box center [627, 168] width 812 height 47
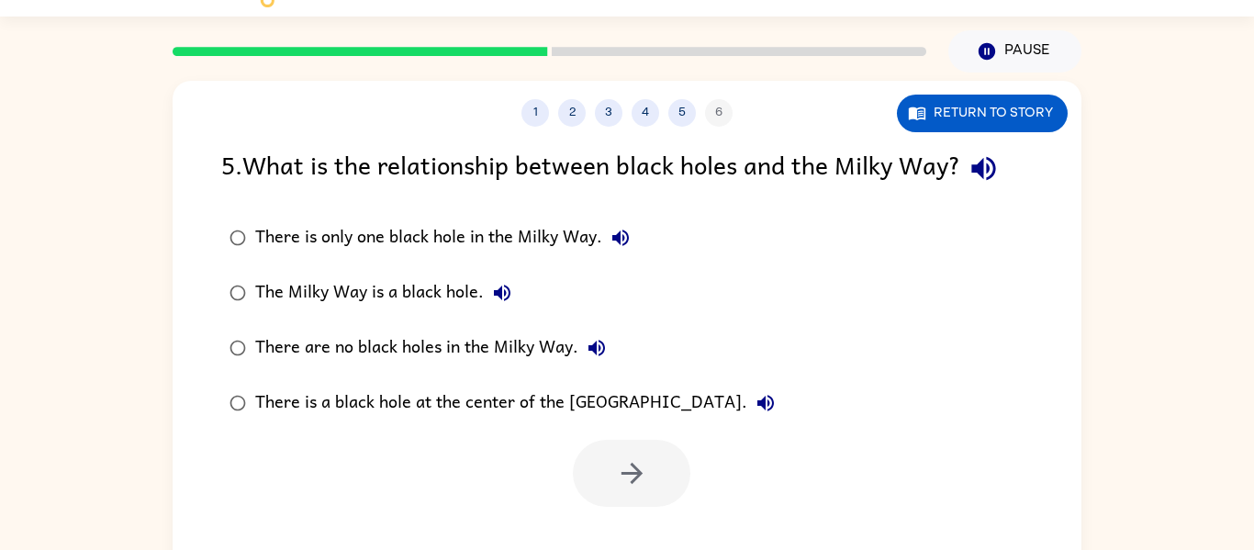
click at [676, 158] on div "5 . What is the relationship between black holes and the Milky Way?" at bounding box center [627, 168] width 812 height 47
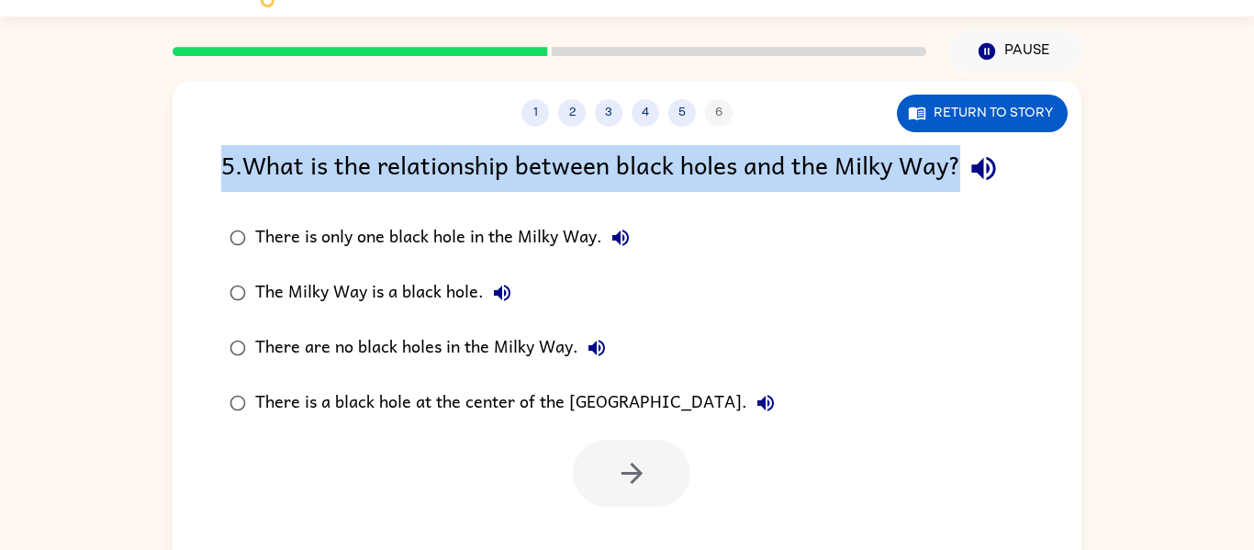
click at [676, 158] on div "5 . What is the relationship between black holes and the Milky Way?" at bounding box center [627, 168] width 812 height 47
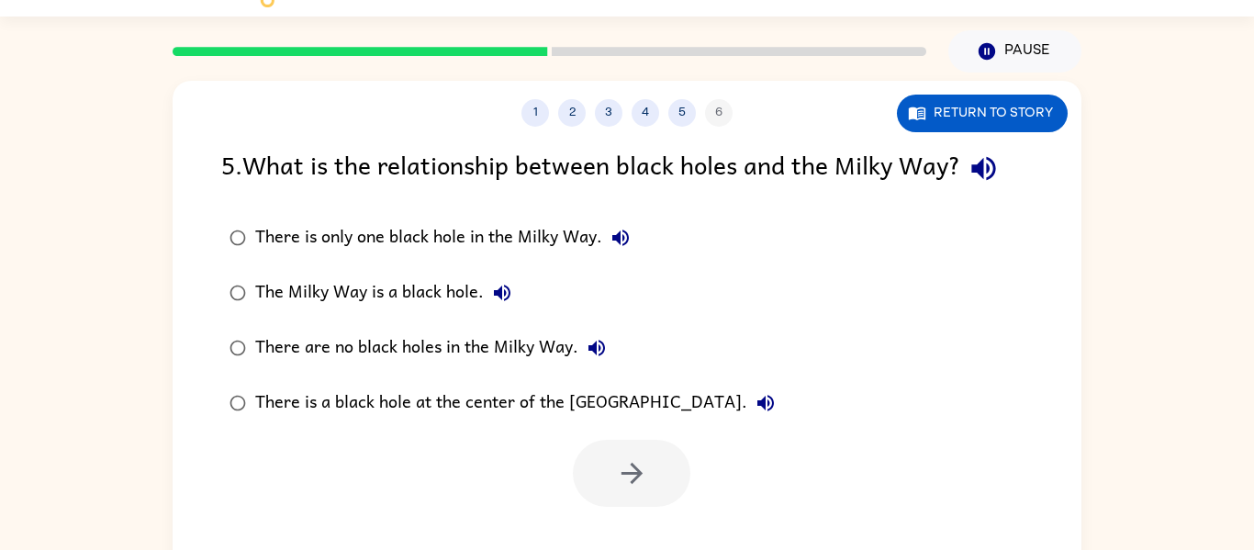
click at [962, 92] on div "1 2 3 4 5 6 Return to story" at bounding box center [627, 104] width 909 height 46
click at [968, 93] on div "1 2 3 4 5 6 Return to story" at bounding box center [627, 104] width 909 height 46
click at [970, 95] on button "Return to story" at bounding box center [982, 114] width 171 height 38
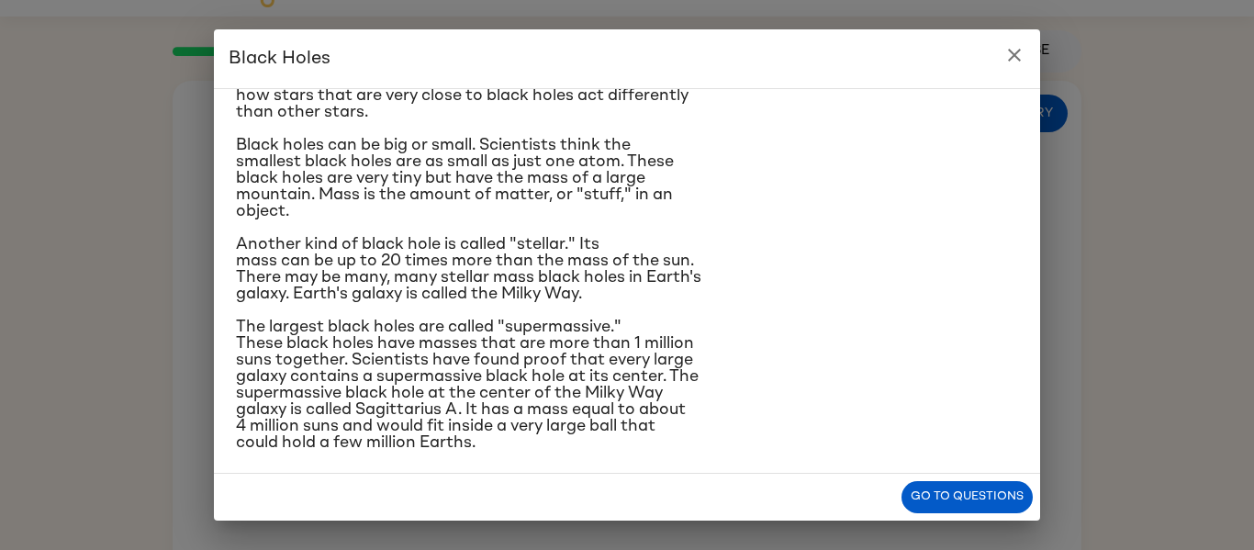
scroll to position [191, 0]
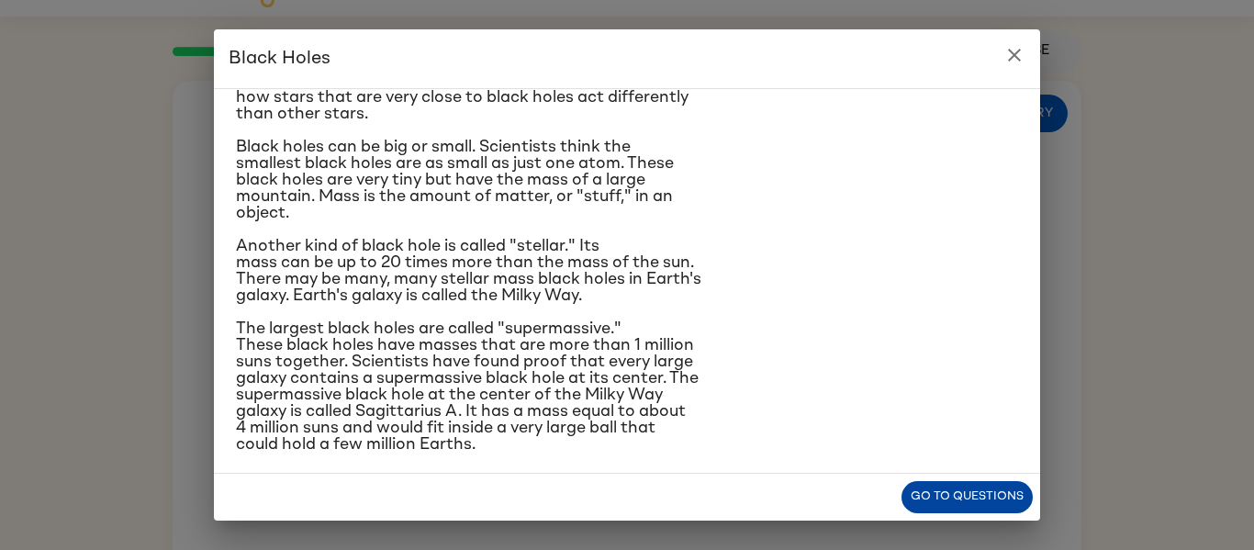
click at [931, 482] on button "Go to questions" at bounding box center [966, 497] width 131 height 32
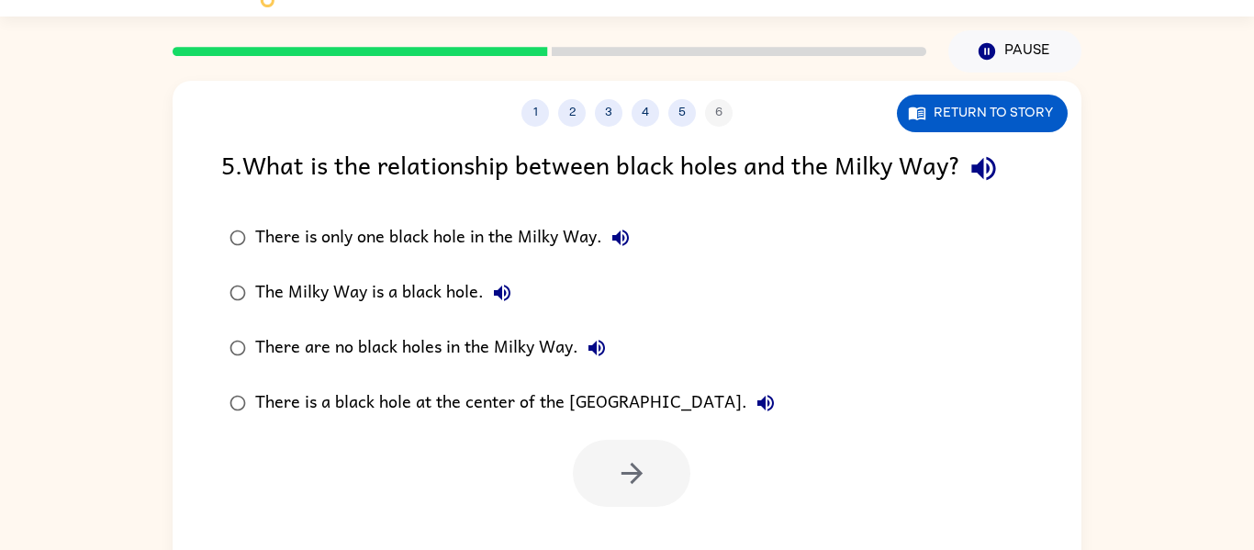
click at [612, 397] on div "There is a black hole at the center of the [GEOGRAPHIC_DATA]." at bounding box center [519, 403] width 529 height 37
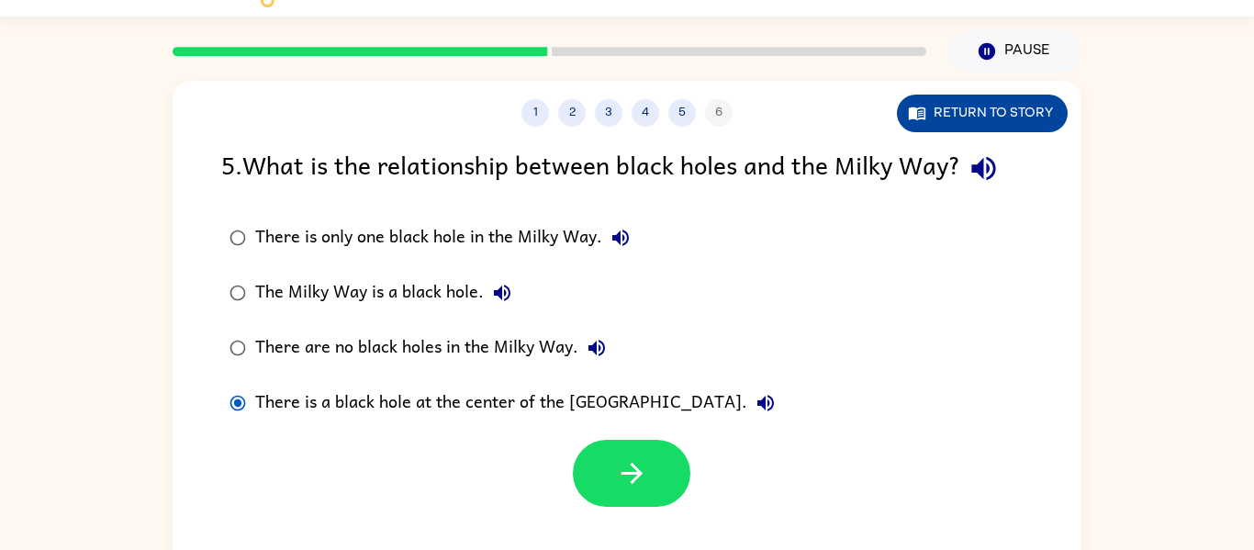
click at [946, 122] on button "Return to story" at bounding box center [982, 114] width 171 height 38
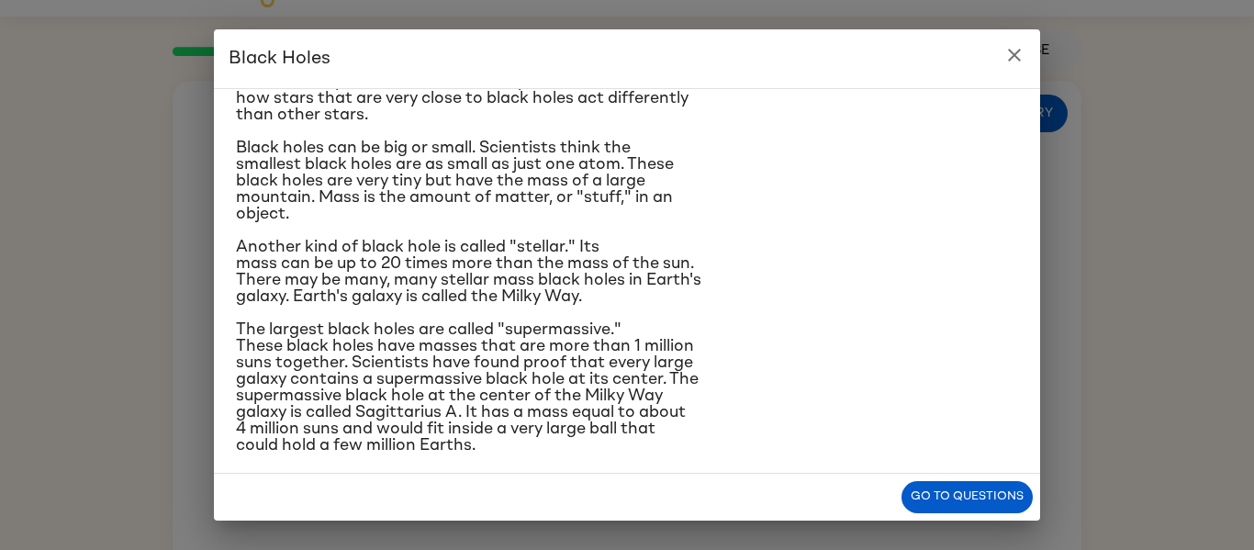
scroll to position [202, 0]
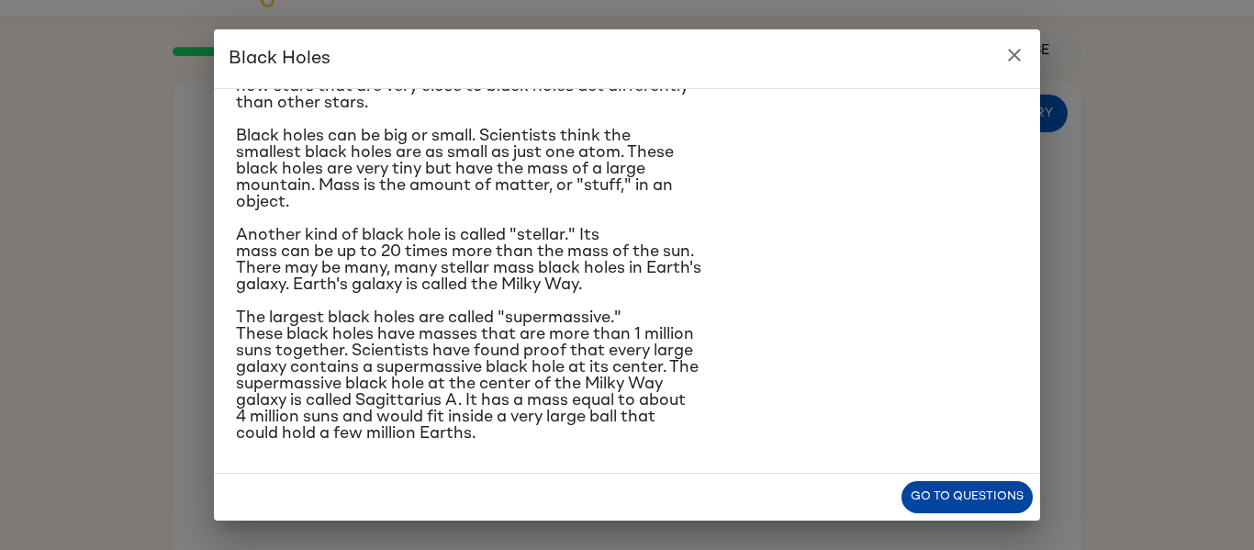
click at [960, 493] on button "Go to questions" at bounding box center [966, 497] width 131 height 32
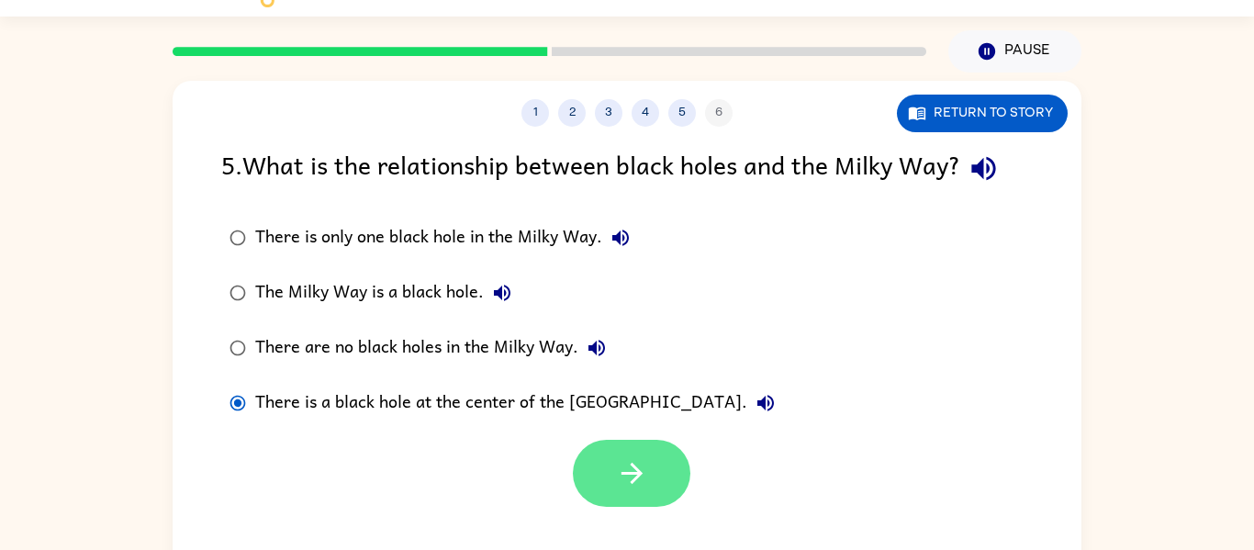
click at [639, 477] on icon "button" at bounding box center [632, 473] width 32 height 32
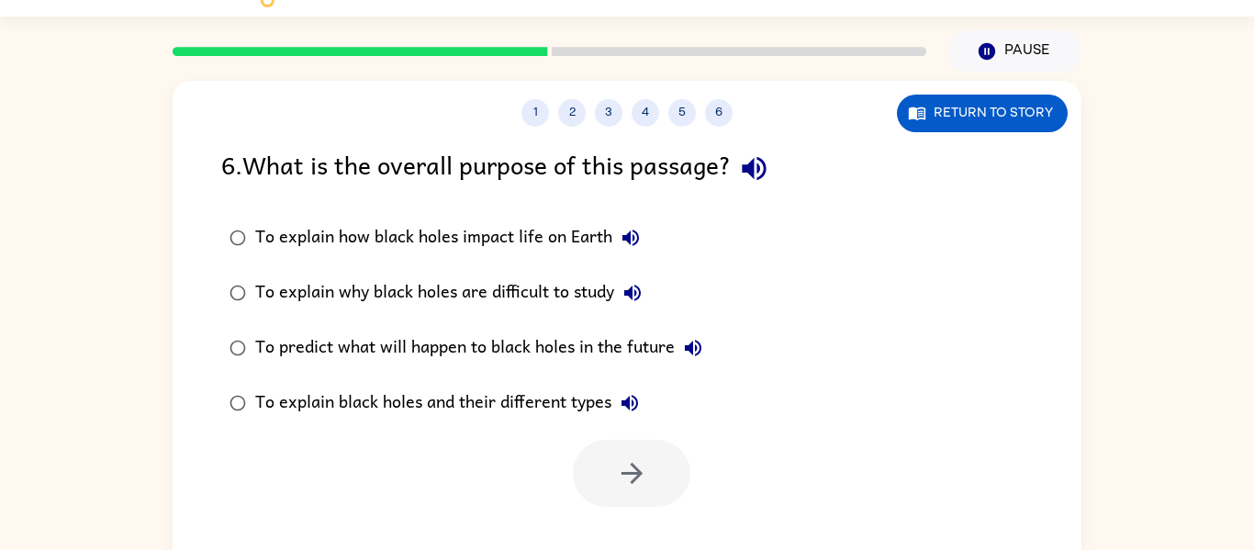
click at [392, 237] on div "To explain how black holes impact life on Earth" at bounding box center [452, 237] width 394 height 37
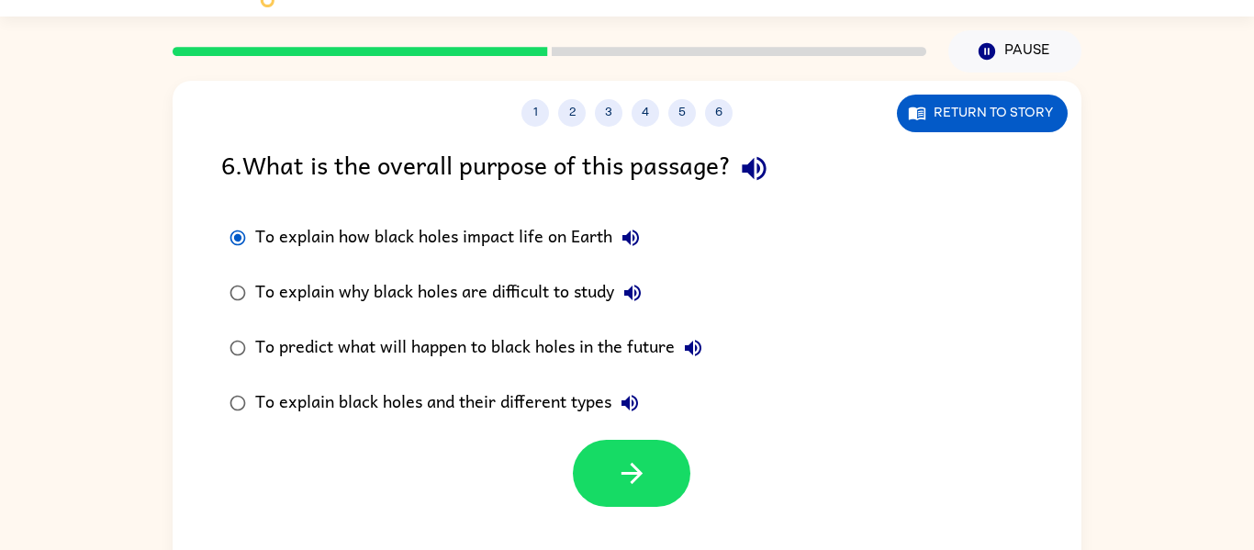
click at [411, 286] on div "To explain why black holes are difficult to study" at bounding box center [453, 292] width 396 height 37
click at [442, 338] on div "To predict what will happen to black holes in the future" at bounding box center [483, 348] width 456 height 37
click at [557, 396] on div "To explain black holes and their different types" at bounding box center [451, 403] width 393 height 37
click at [476, 279] on div "To explain why black holes are difficult to study" at bounding box center [453, 292] width 396 height 37
click at [514, 225] on div "To explain how black holes impact life on Earth" at bounding box center [452, 237] width 394 height 37
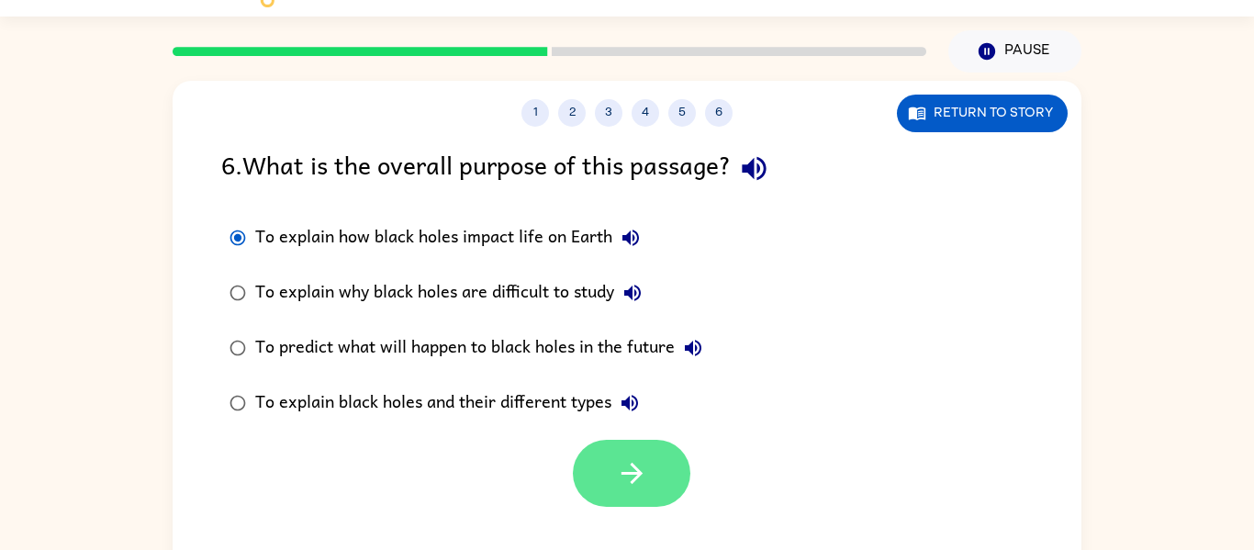
click at [637, 461] on icon "button" at bounding box center [632, 473] width 32 height 32
